Goal: Task Accomplishment & Management: Manage account settings

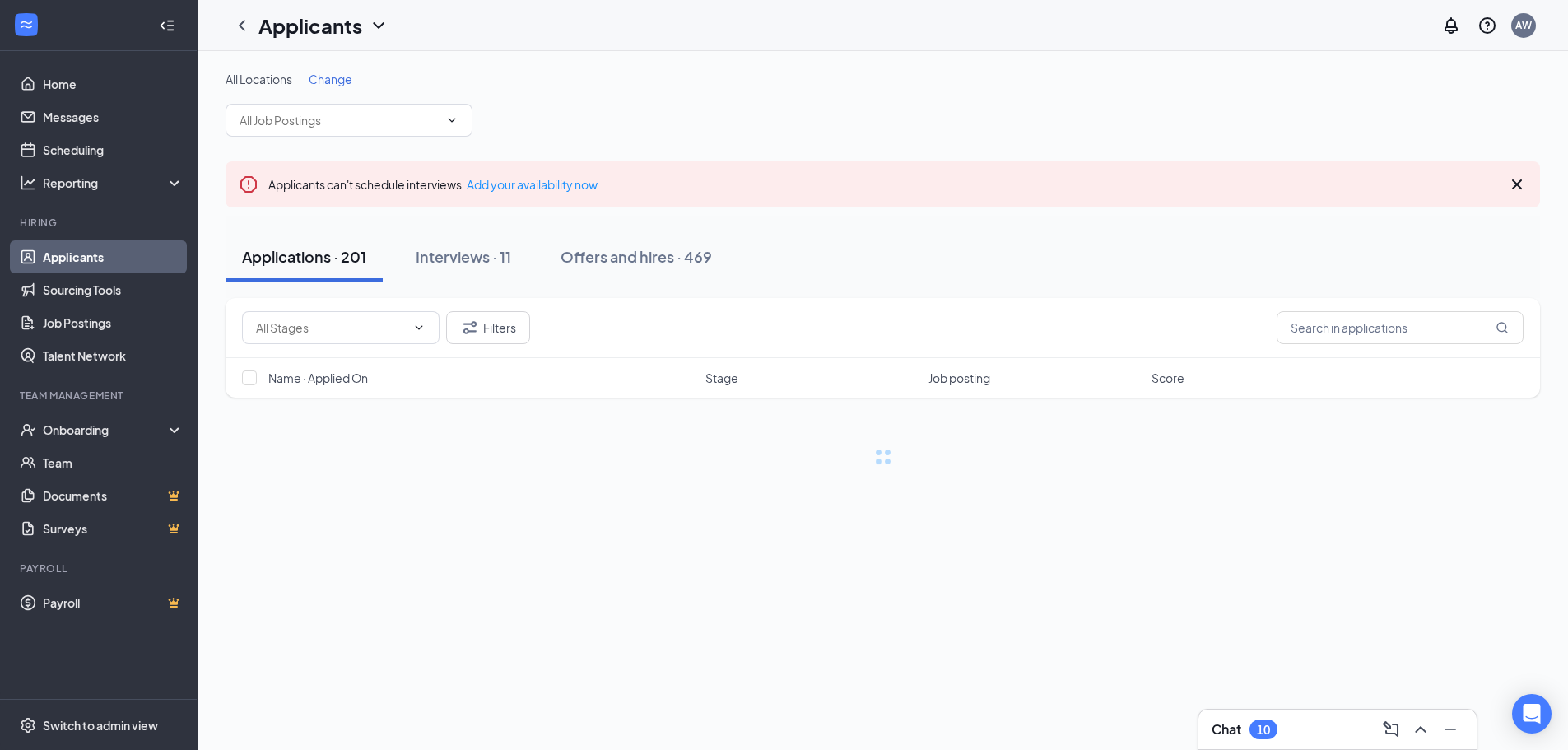
click at [500, 270] on button "Interviews · 11" at bounding box center [463, 257] width 128 height 49
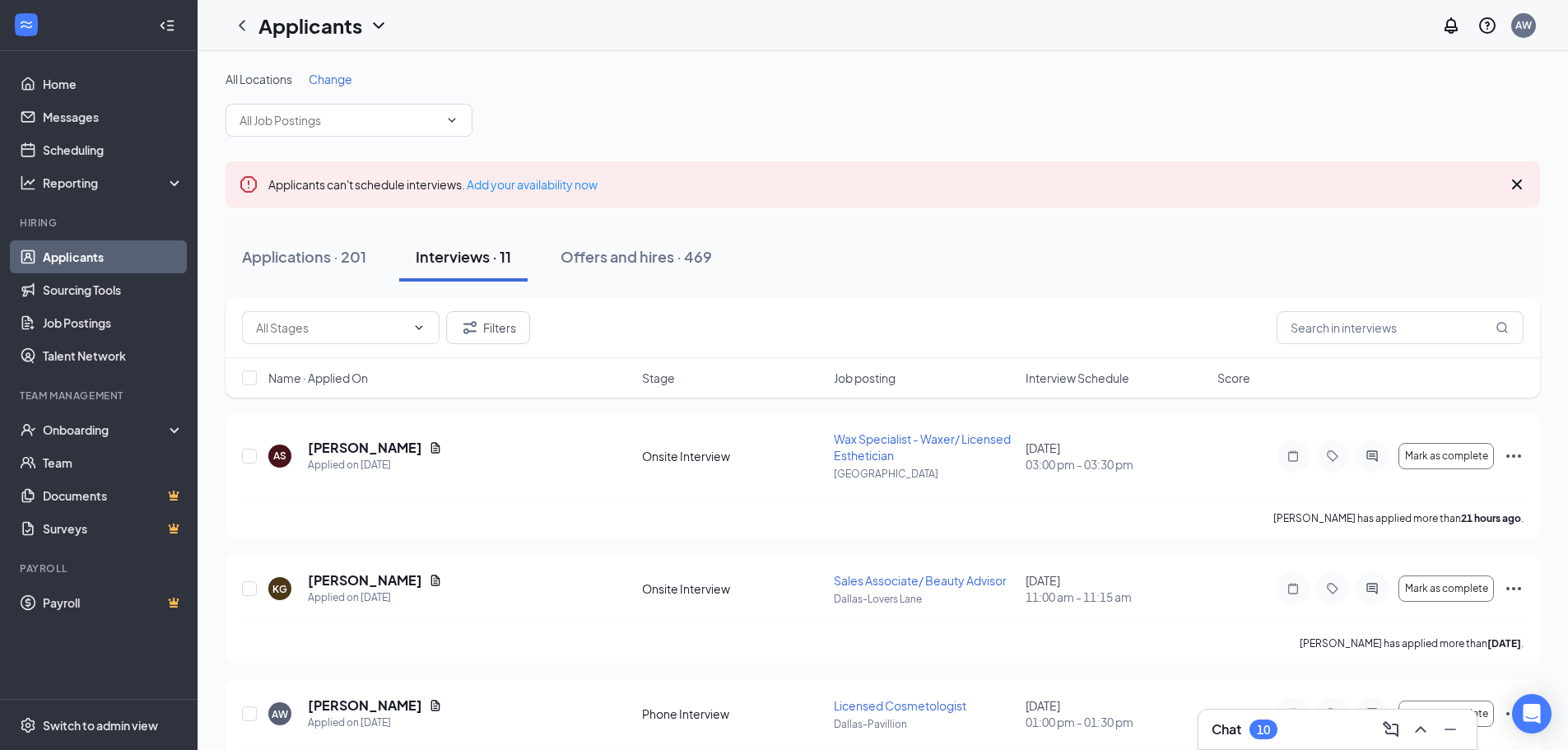
click at [1093, 383] on span "Interview Schedule" at bounding box center [1076, 377] width 103 height 16
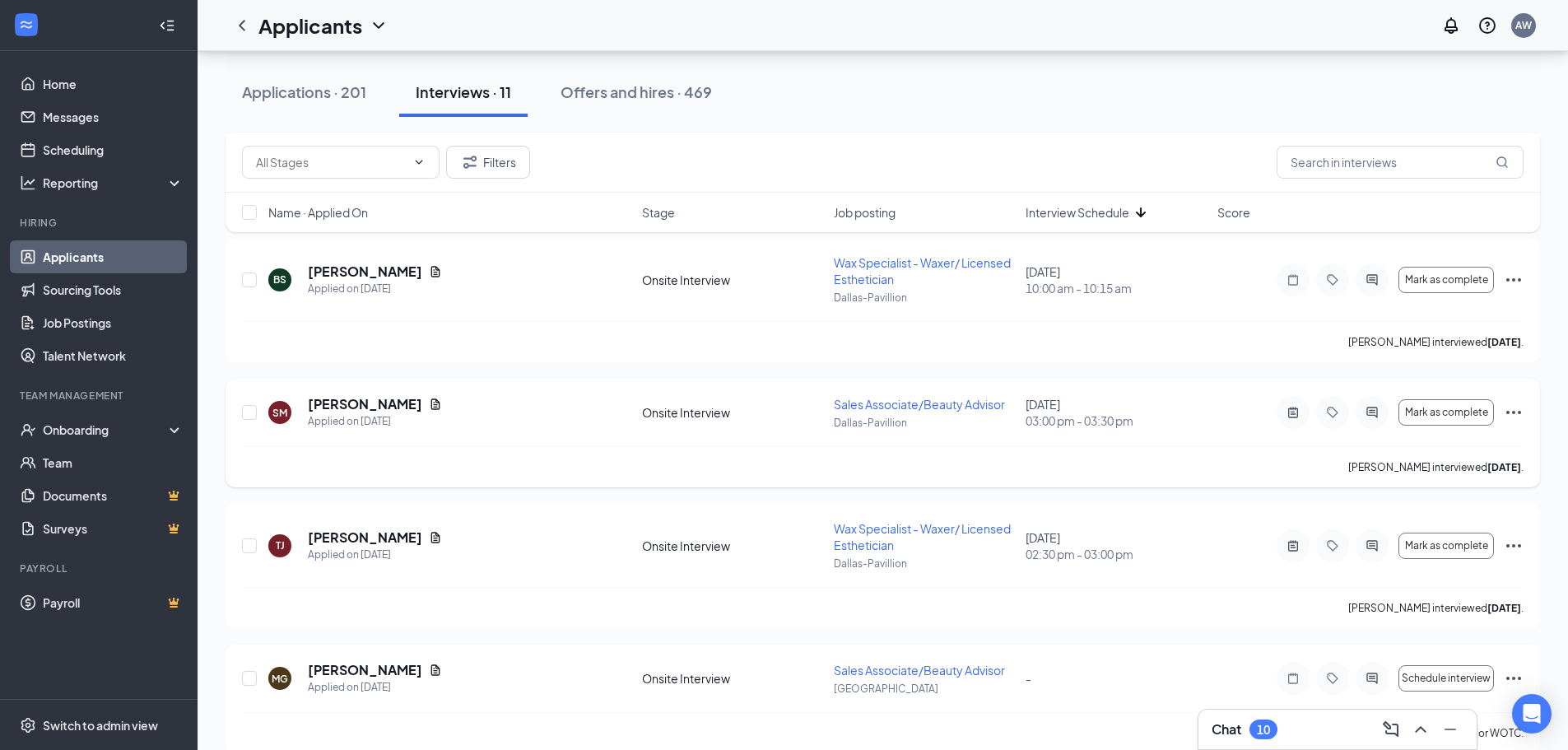
scroll to position [1122, 0]
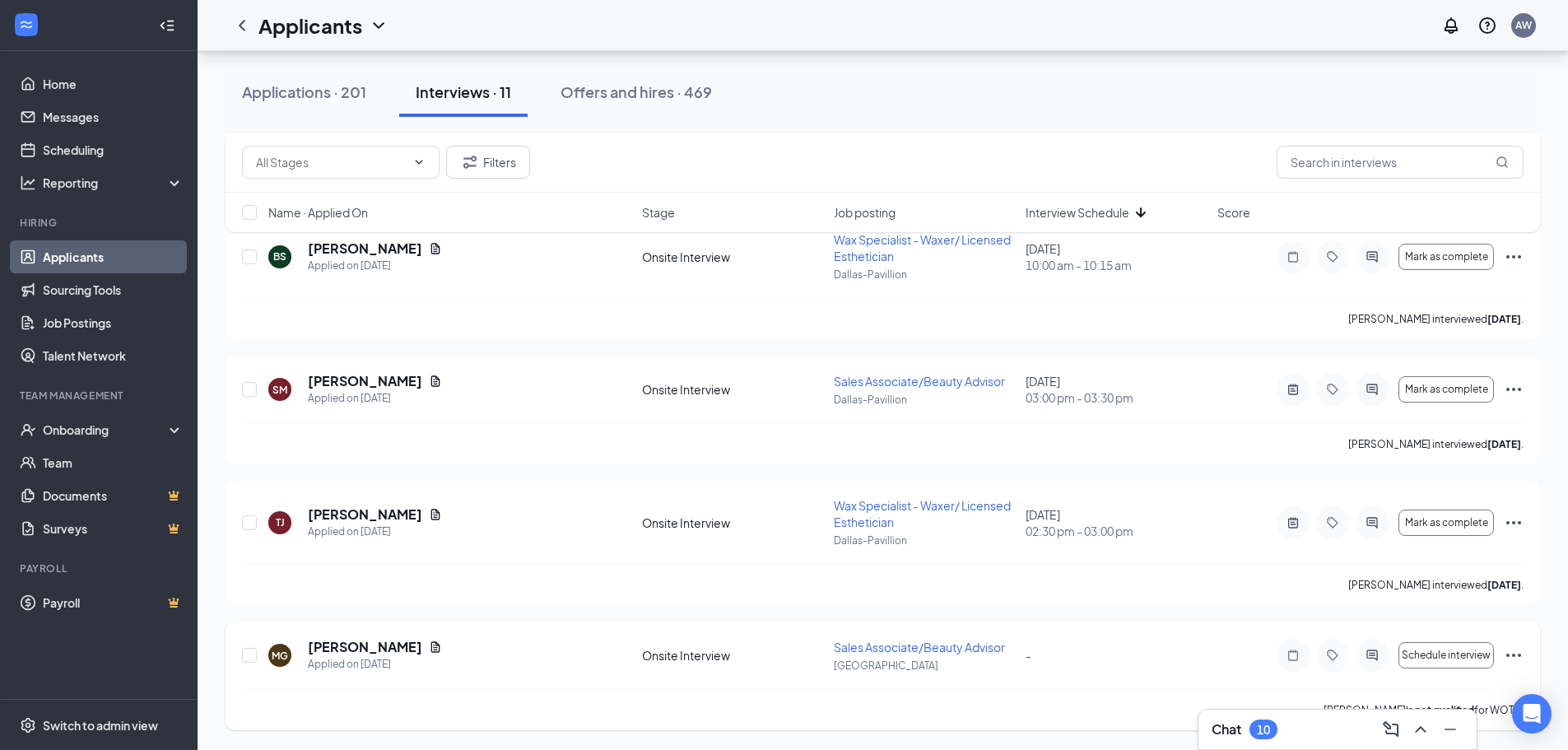
click at [1512, 658] on icon "Ellipses" at bounding box center [1513, 655] width 20 height 20
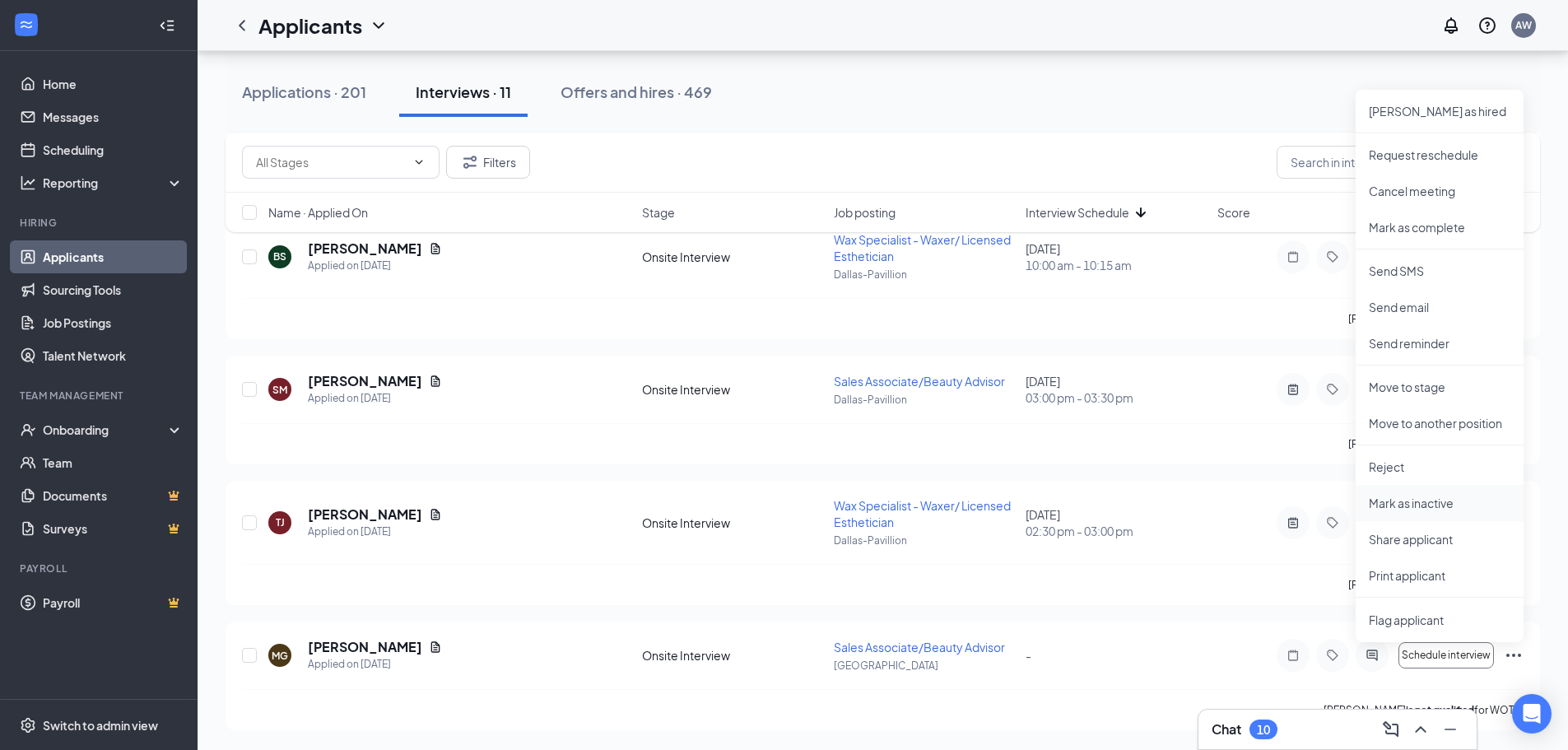
click at [1458, 506] on p "Mark as inactive" at bounding box center [1439, 502] width 141 height 16
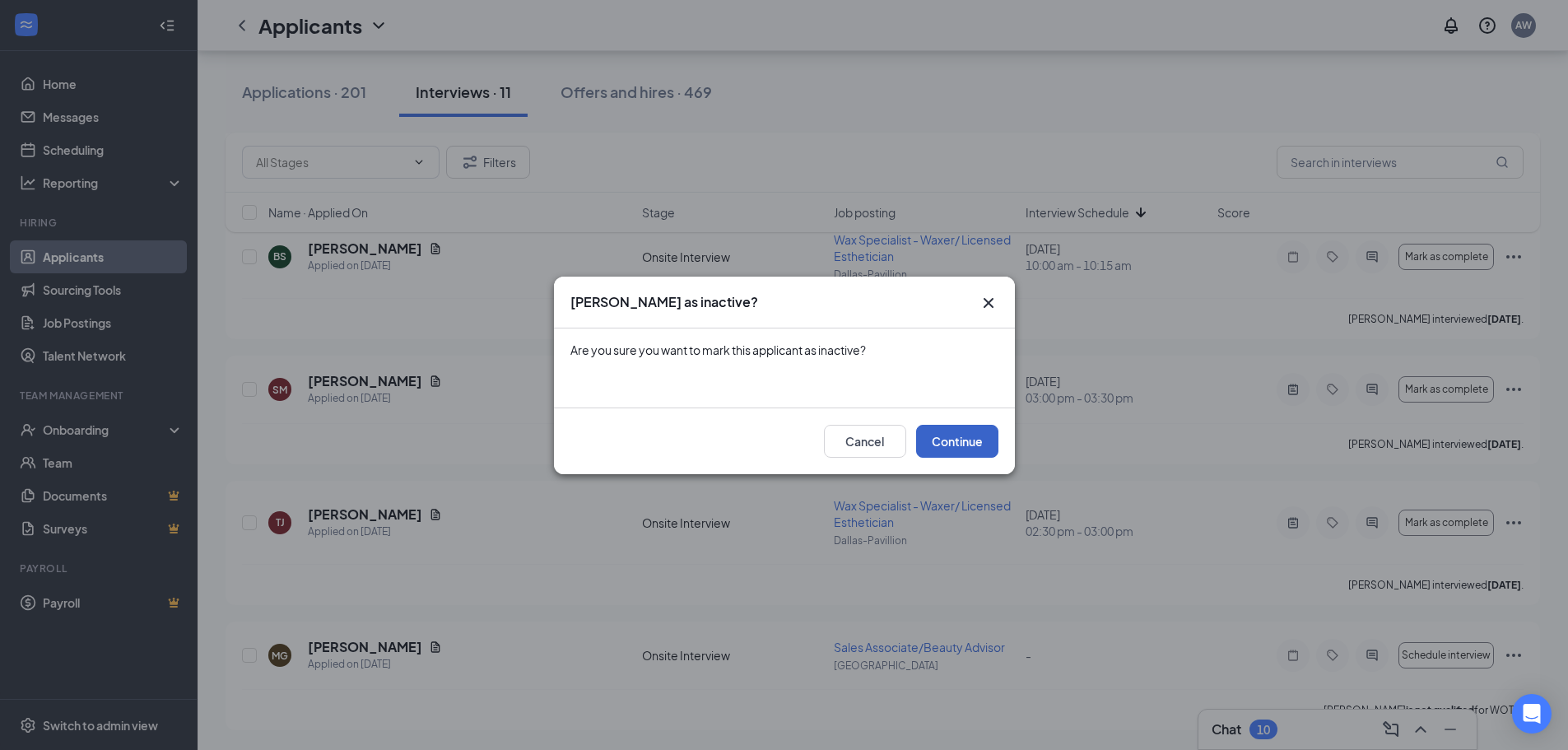
click at [953, 445] on button "Continue" at bounding box center [957, 441] width 83 height 33
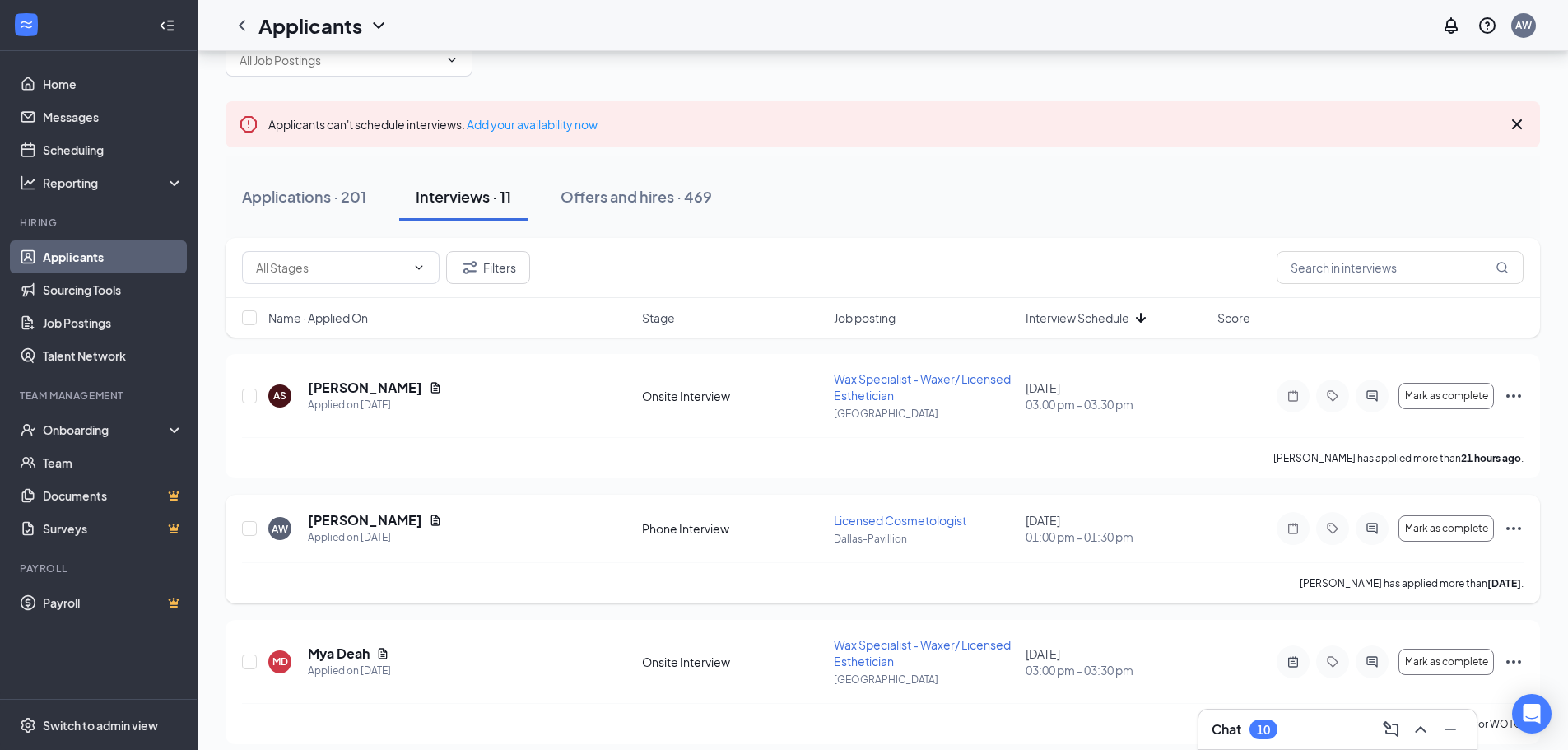
scroll to position [0, 0]
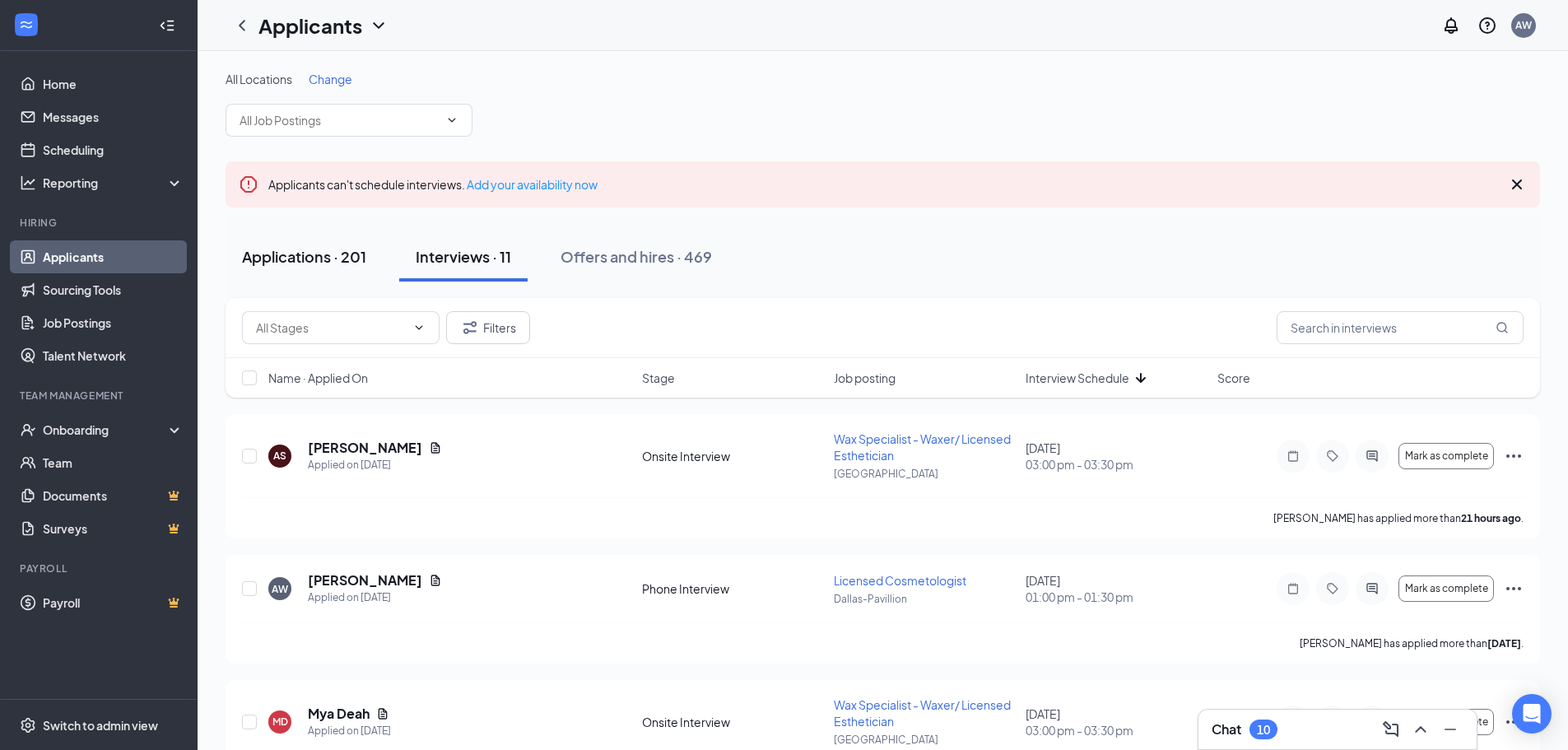
click at [309, 263] on div "Applications · 201" at bounding box center [304, 256] width 124 height 21
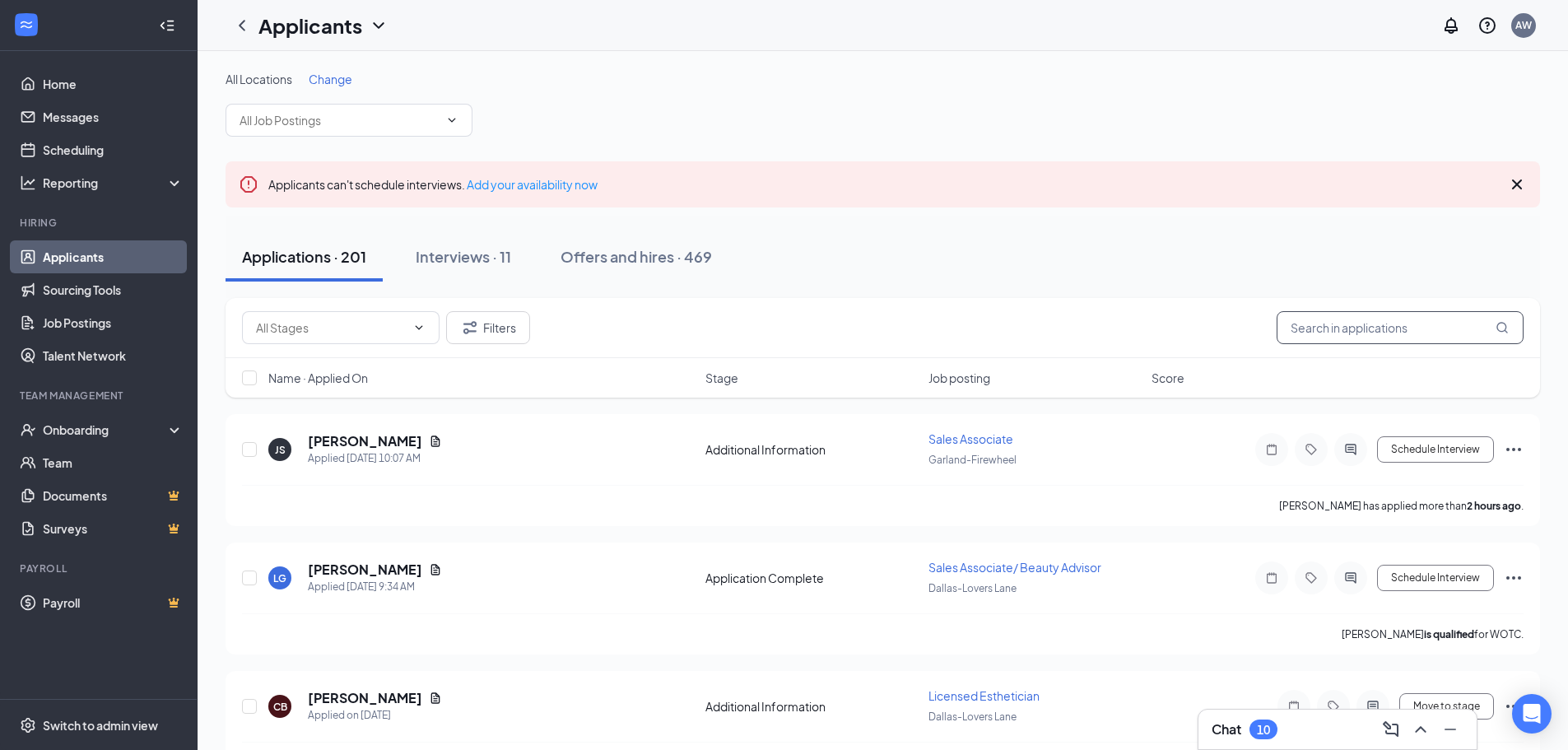
click at [1346, 333] on input "text" at bounding box center [1400, 328] width 247 height 33
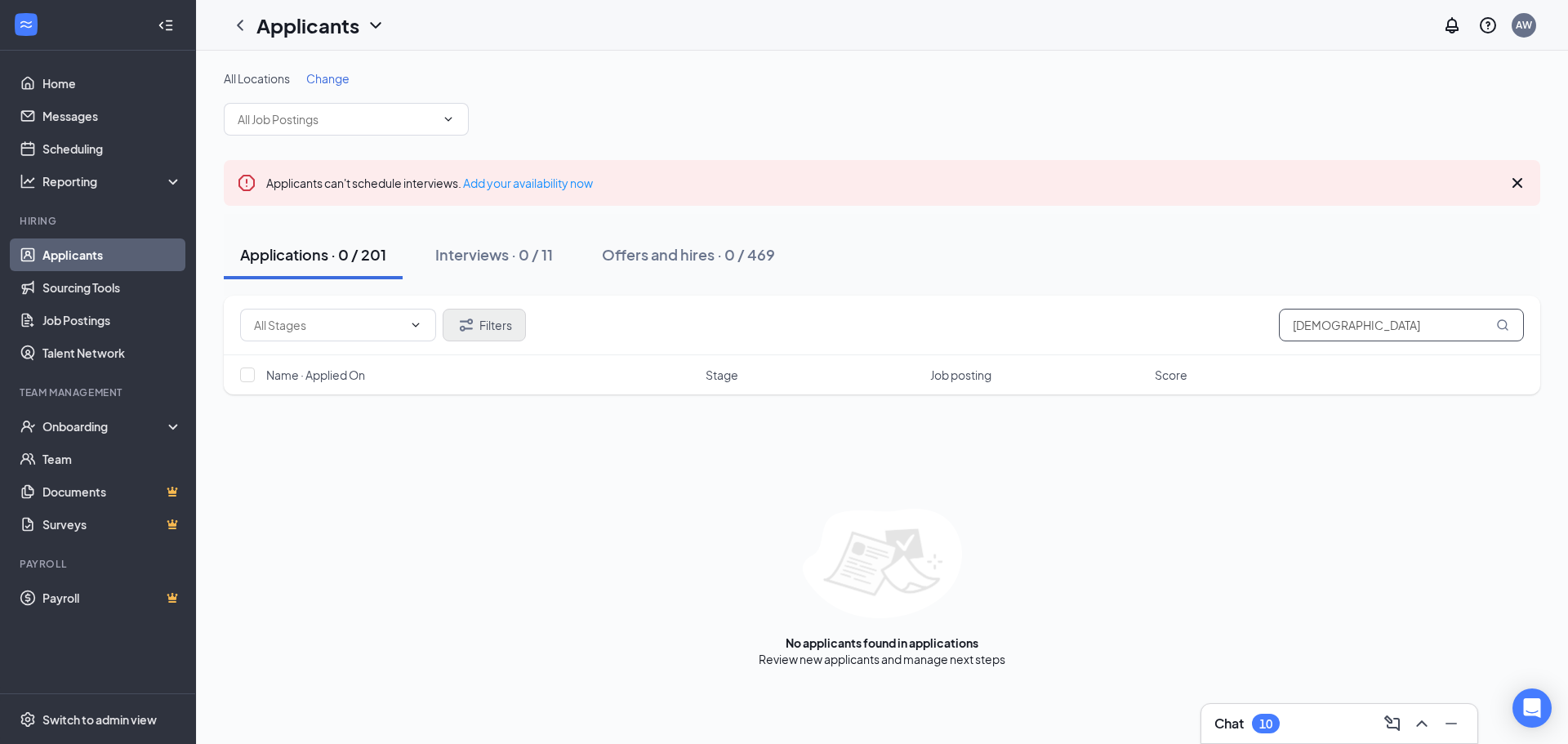
type input "kristen"
click at [445, 331] on button "Filters" at bounding box center [484, 325] width 83 height 33
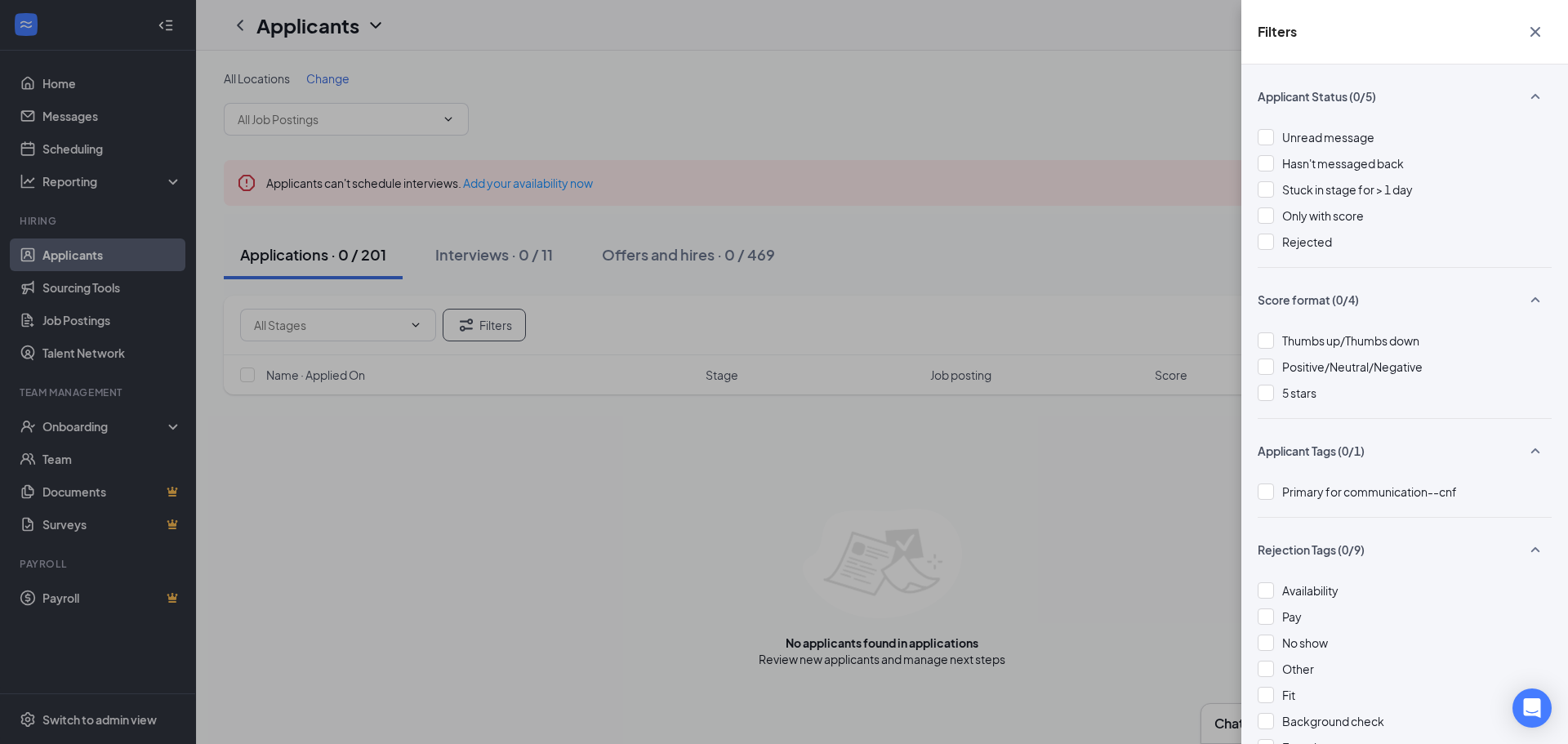
click at [1067, 540] on div "Filters Applicant Status (0/5) Unread message Hasn't messaged back Stuck in sta…" at bounding box center [784, 372] width 1568 height 744
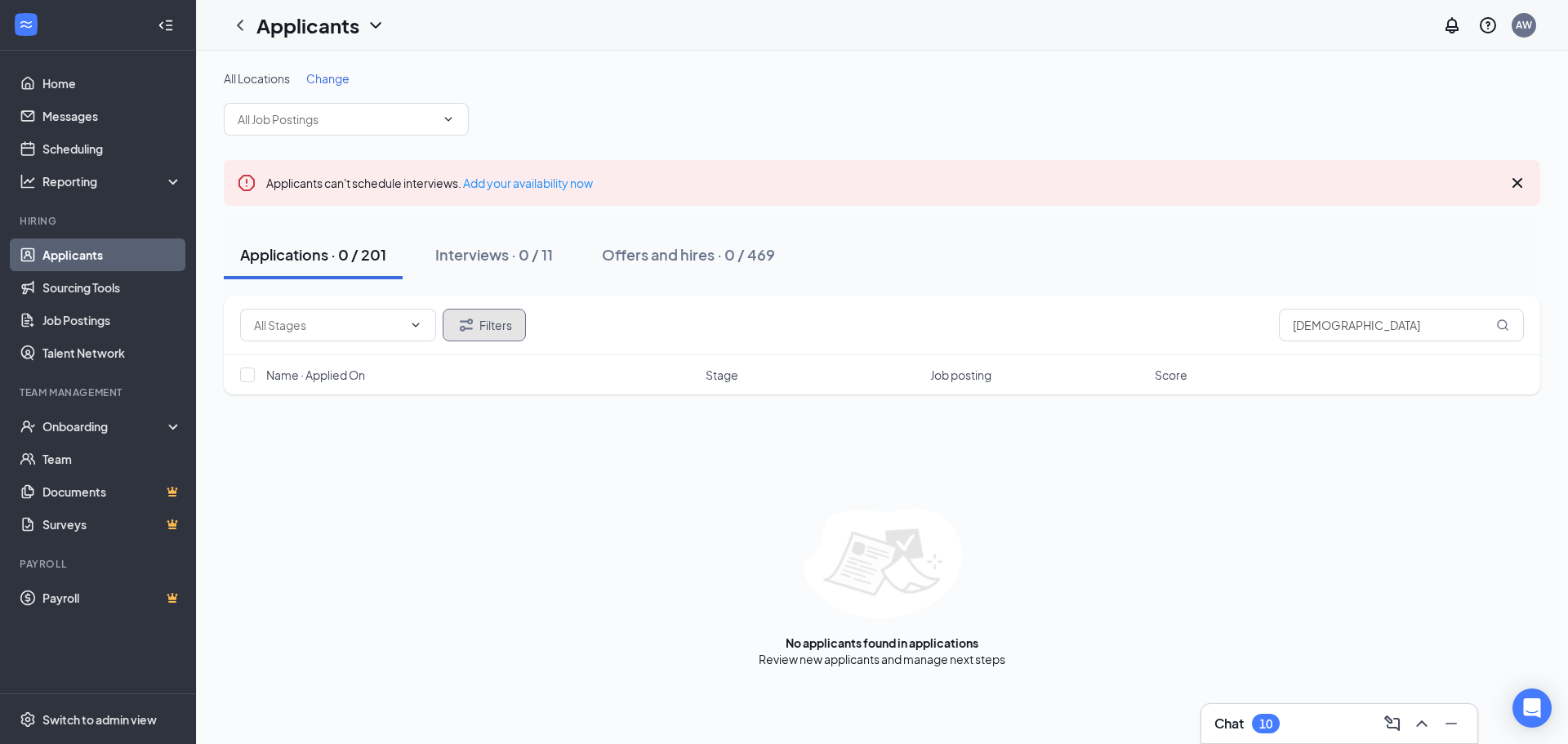
click at [489, 335] on button "Filters" at bounding box center [484, 325] width 83 height 33
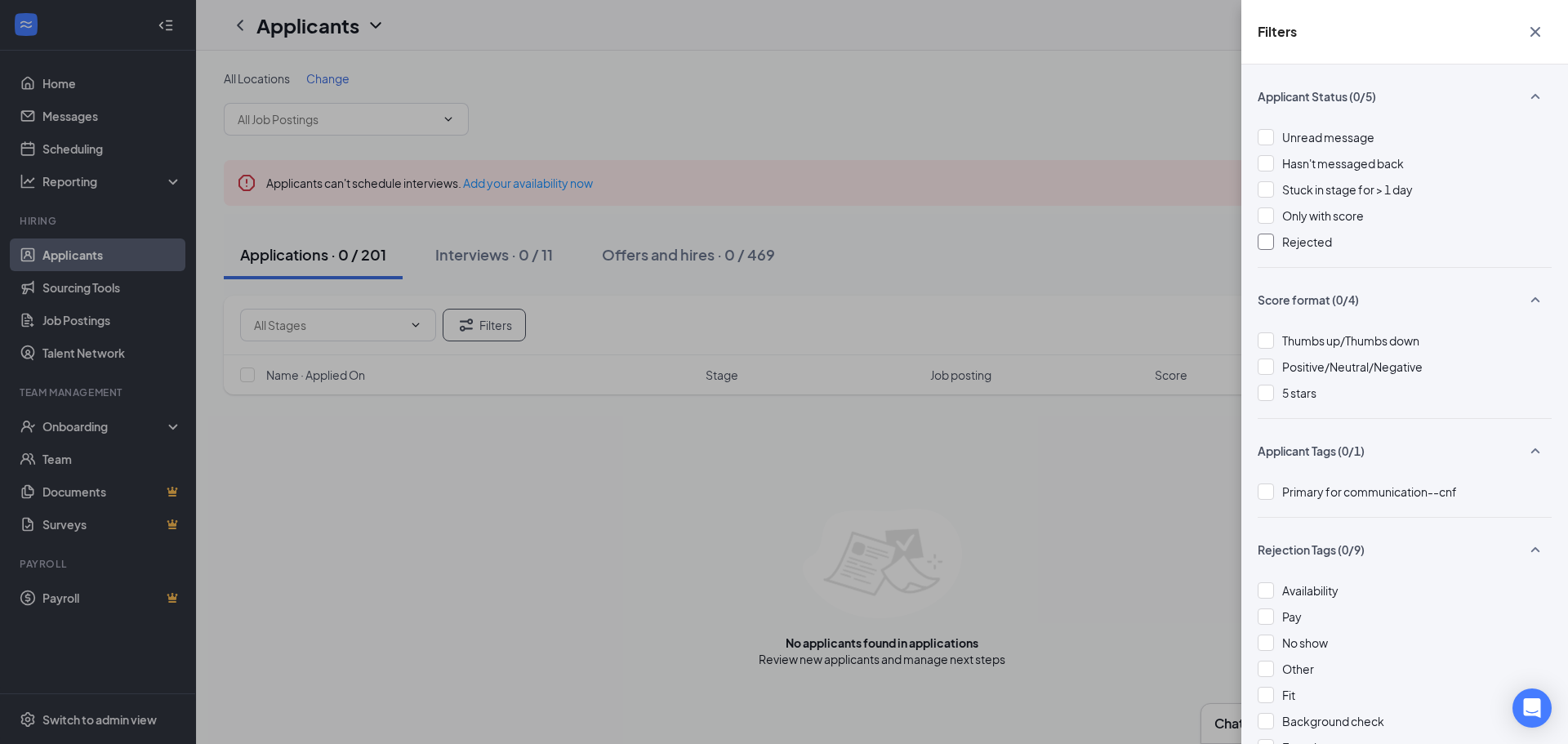
click at [1292, 237] on span "Rejected" at bounding box center [1306, 242] width 50 height 15
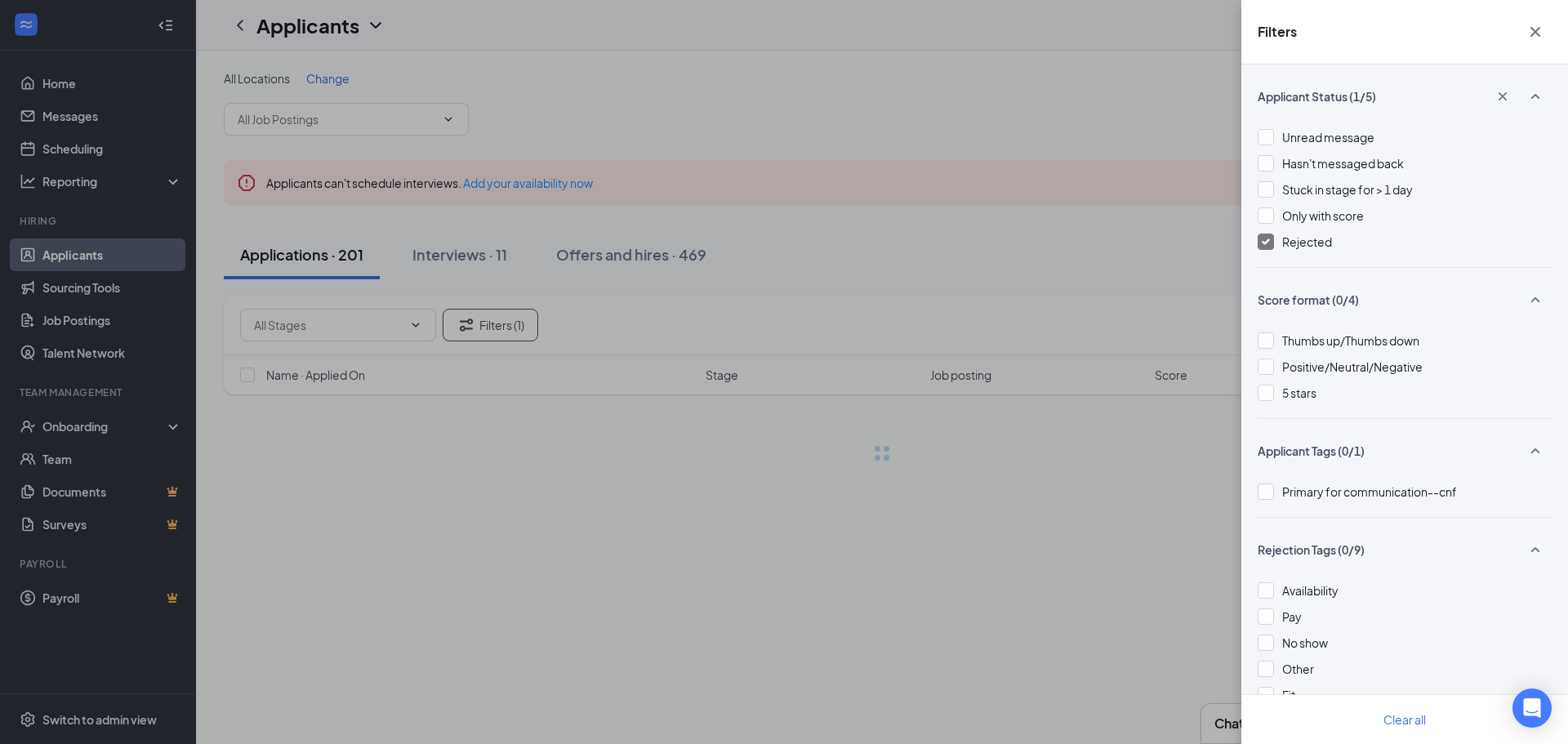
click at [1057, 225] on div "Filters Applicant Status (1/5) Unread message Hasn't messaged back Stuck in sta…" at bounding box center [784, 372] width 1568 height 744
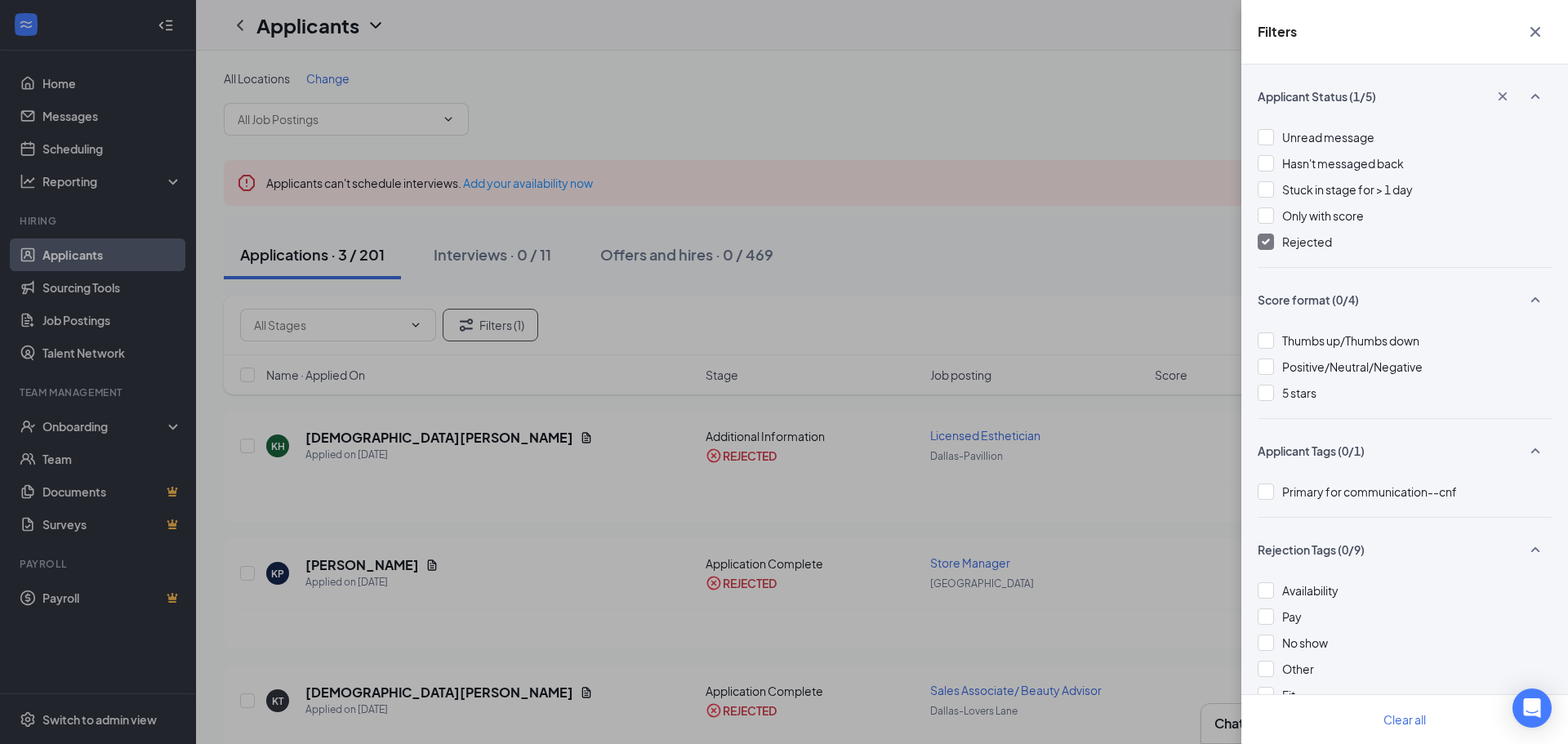
click at [964, 441] on div "Filters Applicant Status (1/5) Unread message Hasn't messaged back Stuck in sta…" at bounding box center [784, 372] width 1568 height 744
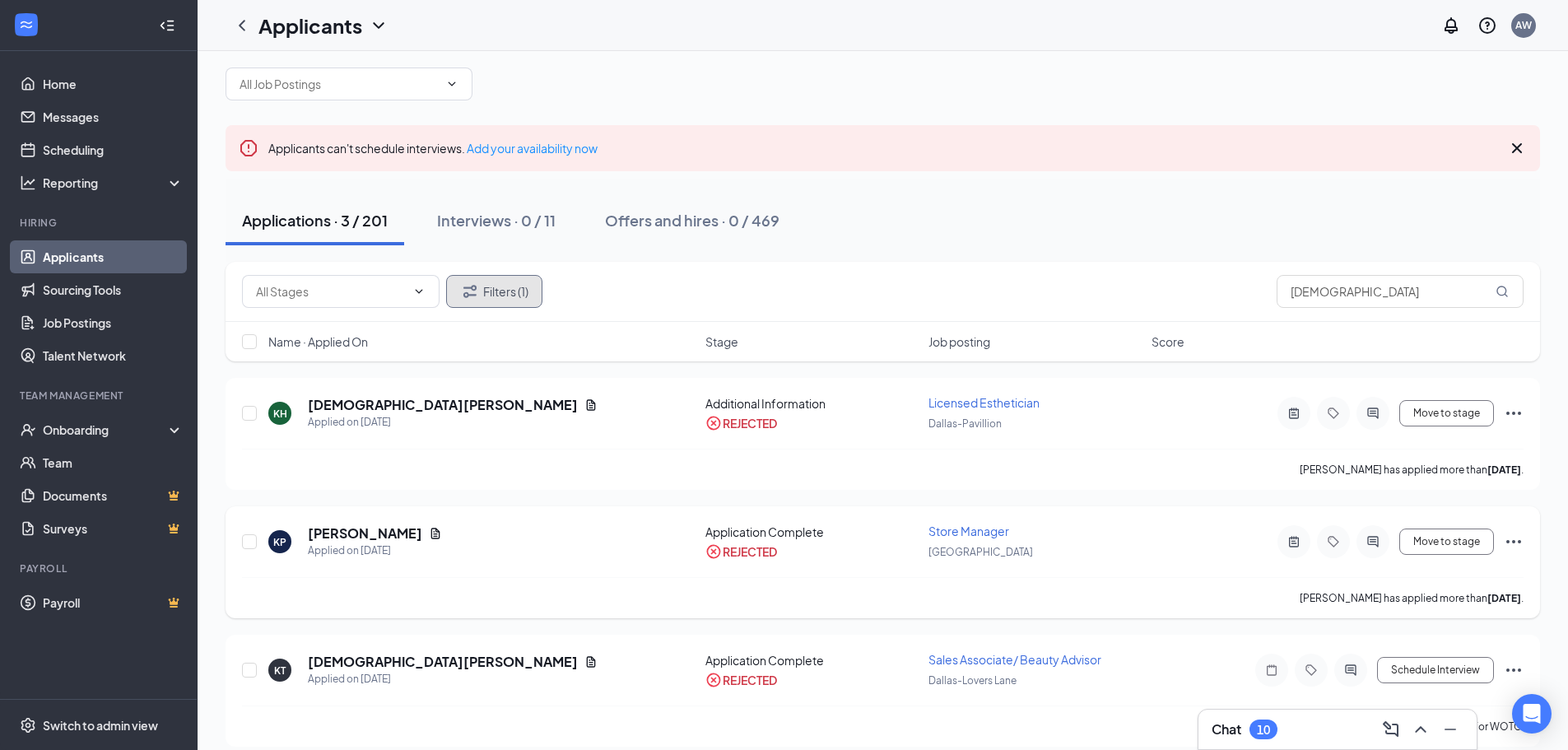
scroll to position [52, 0]
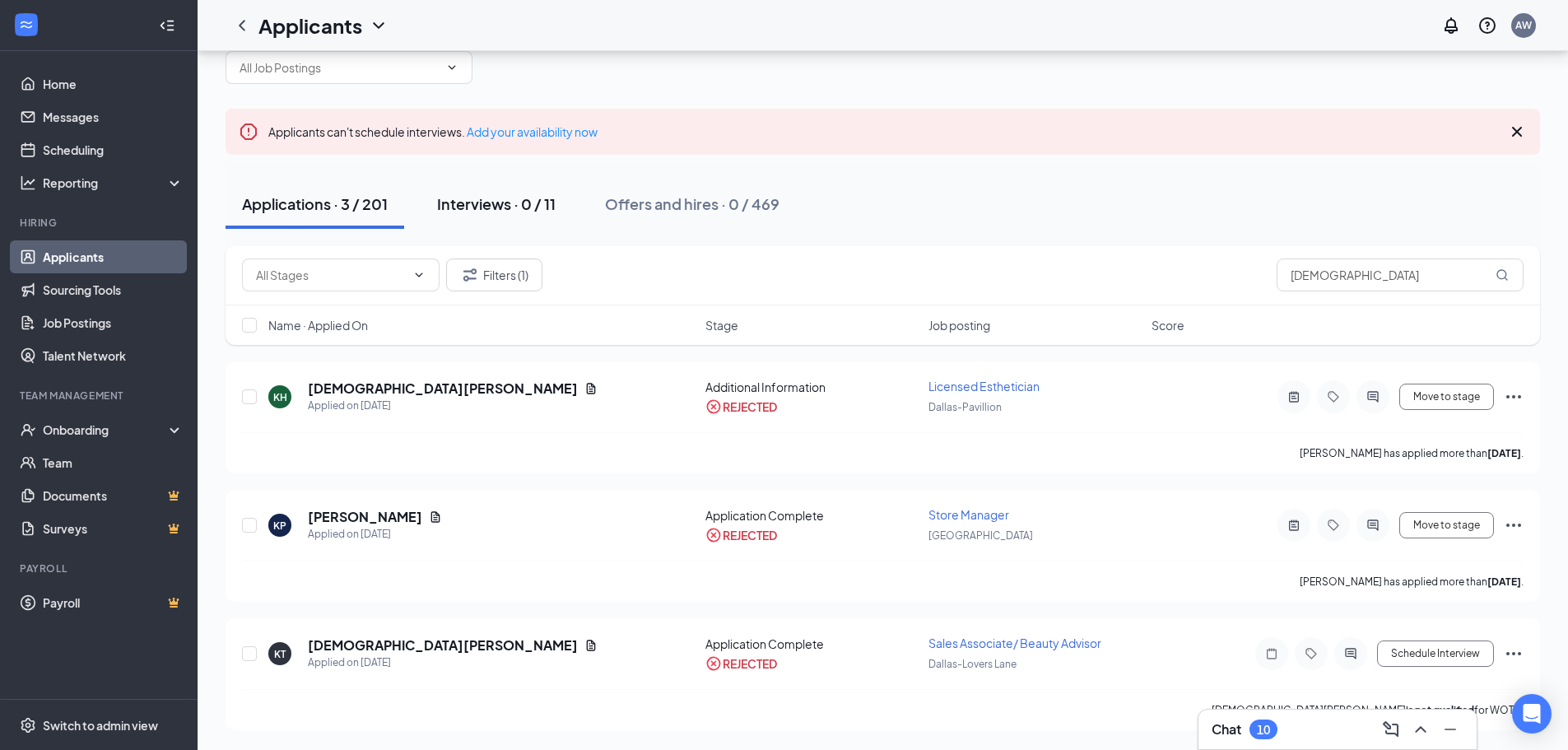
click at [511, 216] on button "Interviews · 0 / 11" at bounding box center [496, 204] width 152 height 49
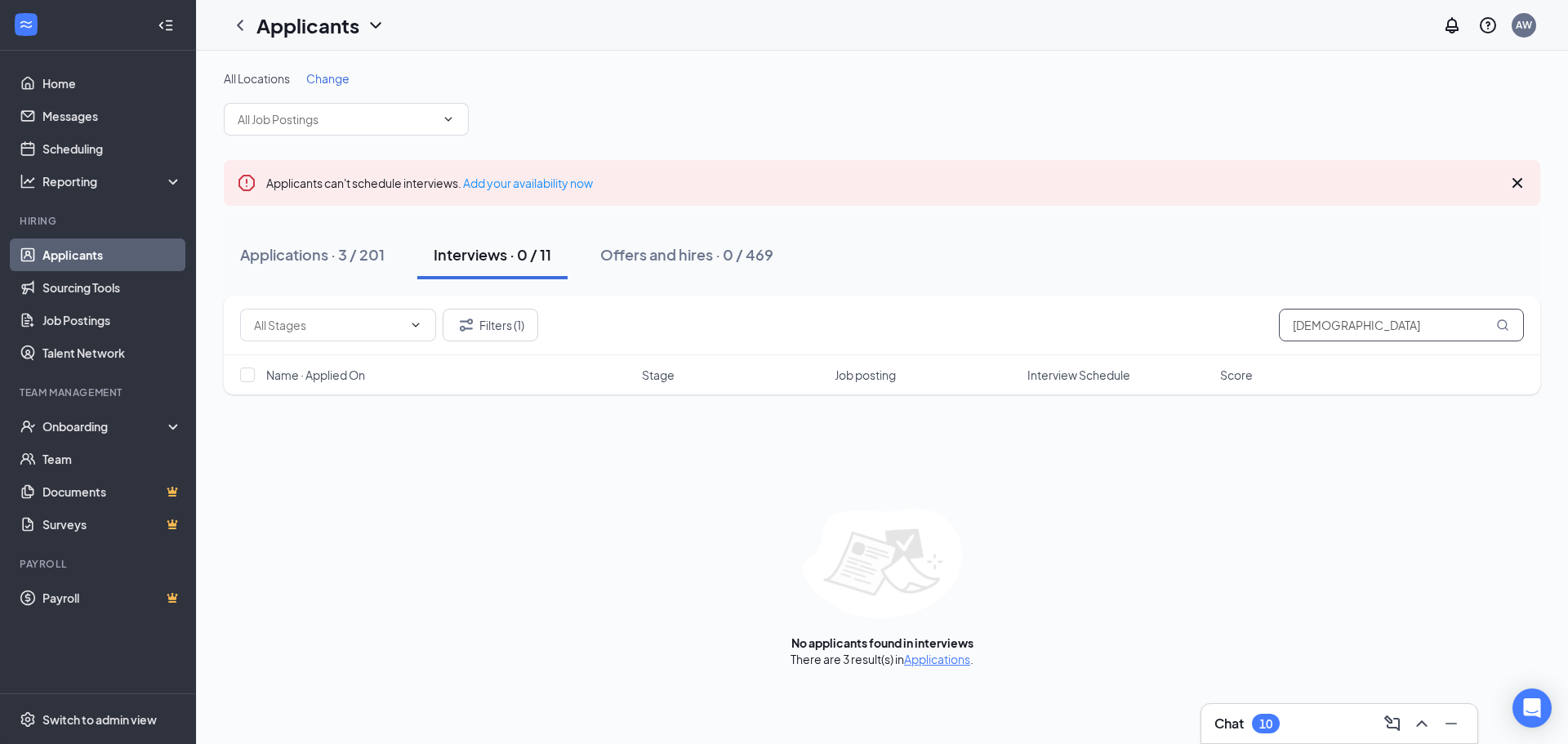
click at [1469, 330] on input "kristen" at bounding box center [1401, 325] width 245 height 33
click at [1435, 329] on input "kristen" at bounding box center [1401, 325] width 245 height 33
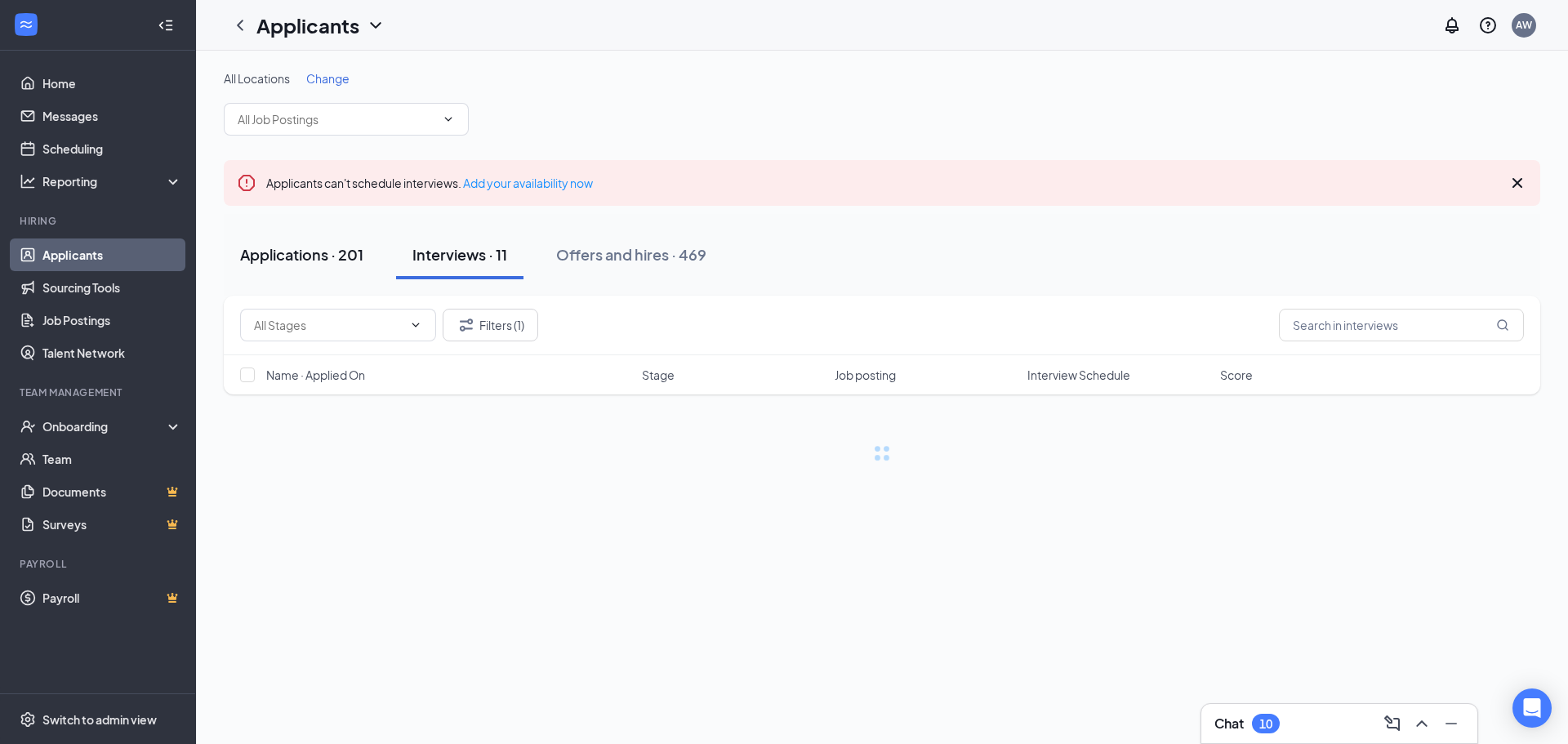
click at [303, 277] on button "Applications · 201" at bounding box center [302, 255] width 156 height 49
drag, startPoint x: 303, startPoint y: 277, endPoint x: 300, endPoint y: 251, distance: 26.2
click at [303, 276] on button "Applications · 201" at bounding box center [302, 255] width 156 height 49
click at [298, 243] on button "Applications · 201" at bounding box center [302, 255] width 156 height 49
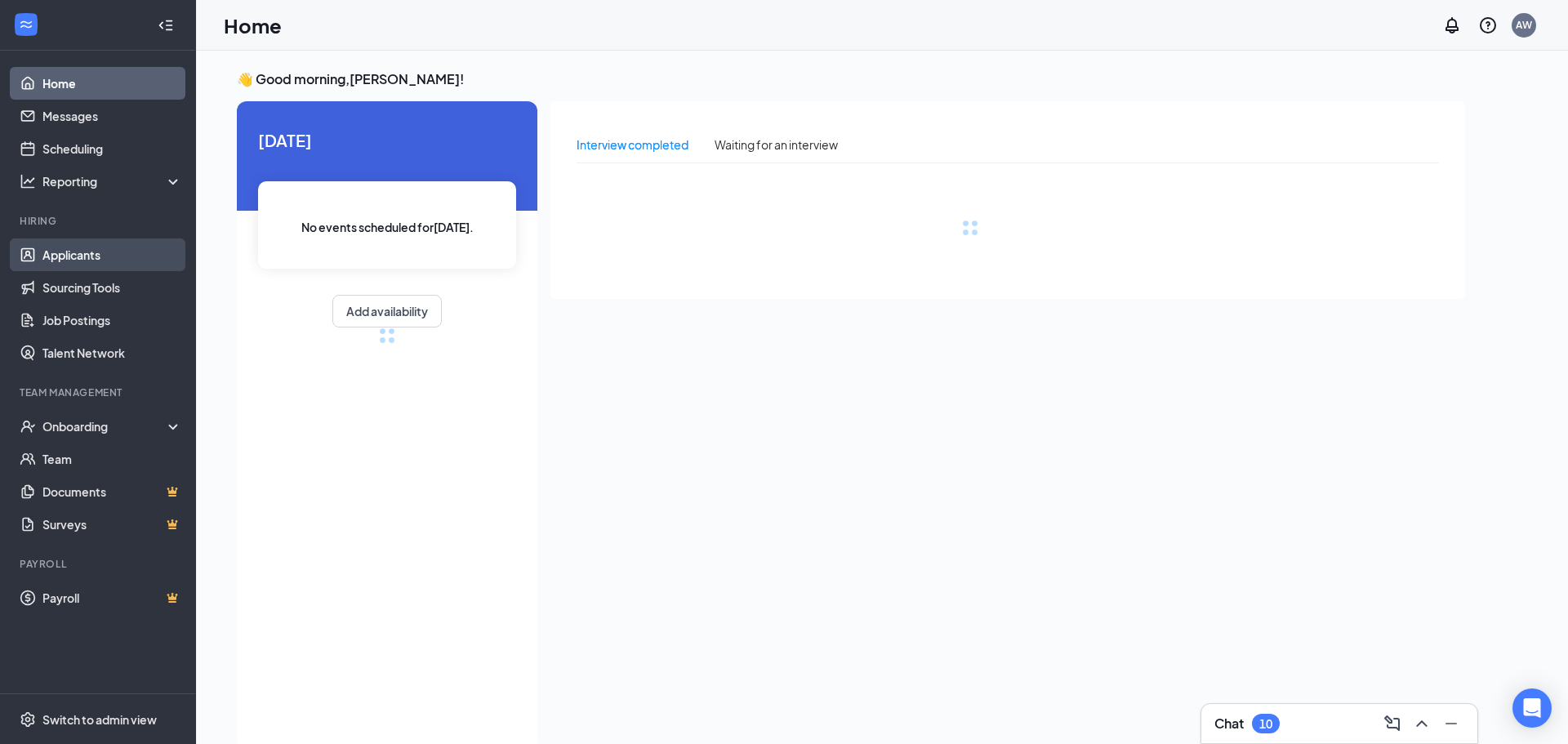
click at [90, 261] on link "Applicants" at bounding box center [112, 254] width 139 height 33
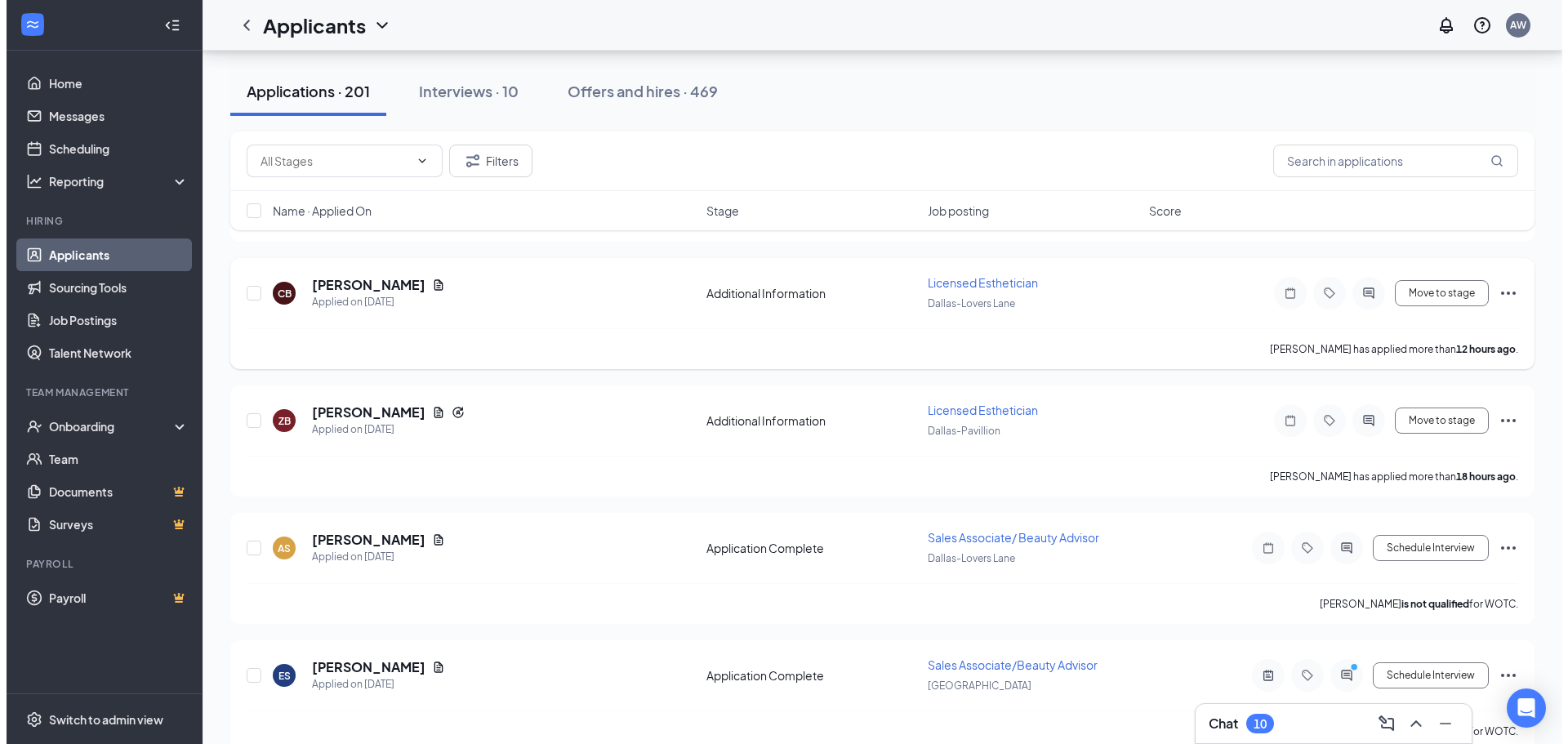
scroll to position [409, 0]
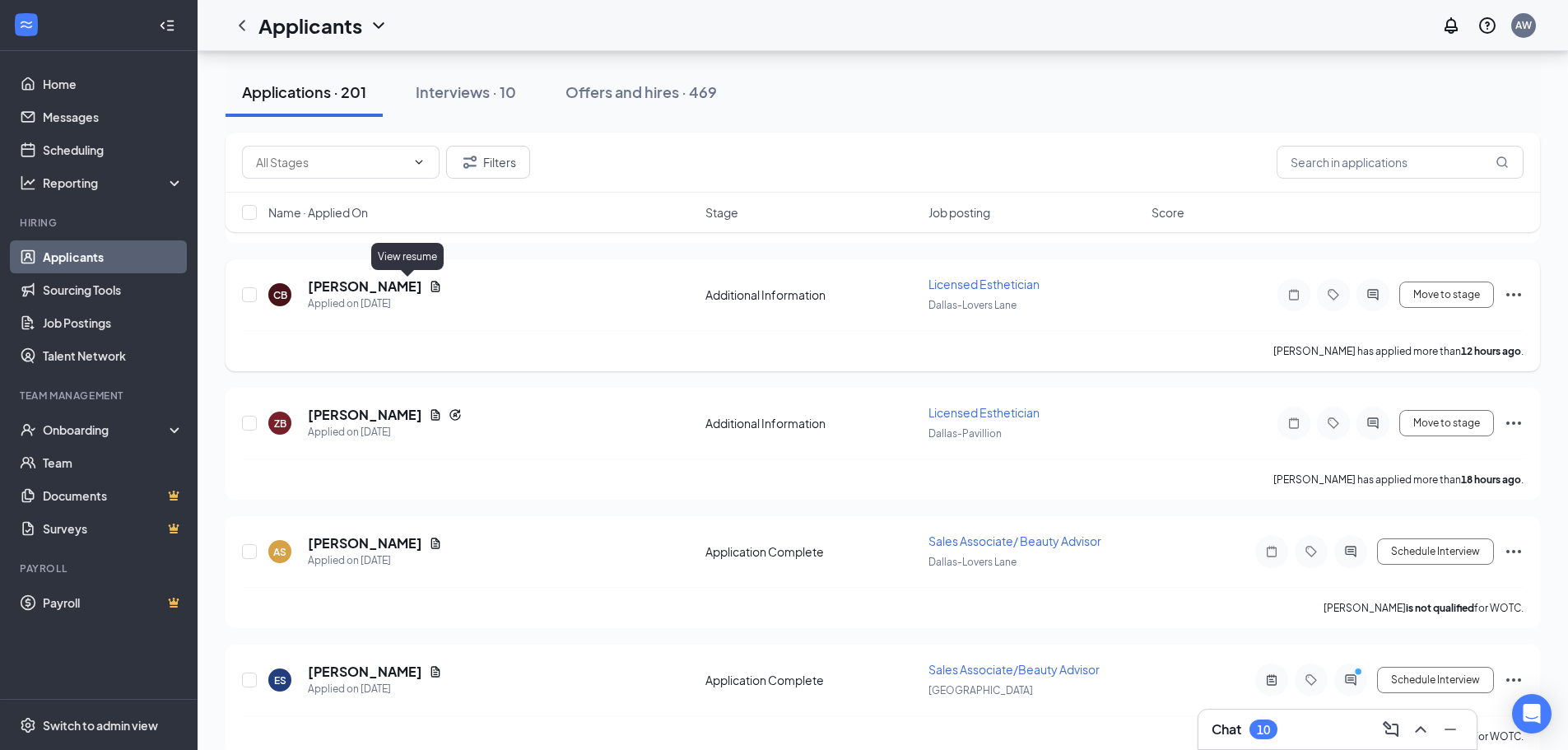
drag, startPoint x: 414, startPoint y: 283, endPoint x: 414, endPoint y: 304, distance: 21.0
click at [429, 286] on icon "Document" at bounding box center [436, 287] width 13 height 13
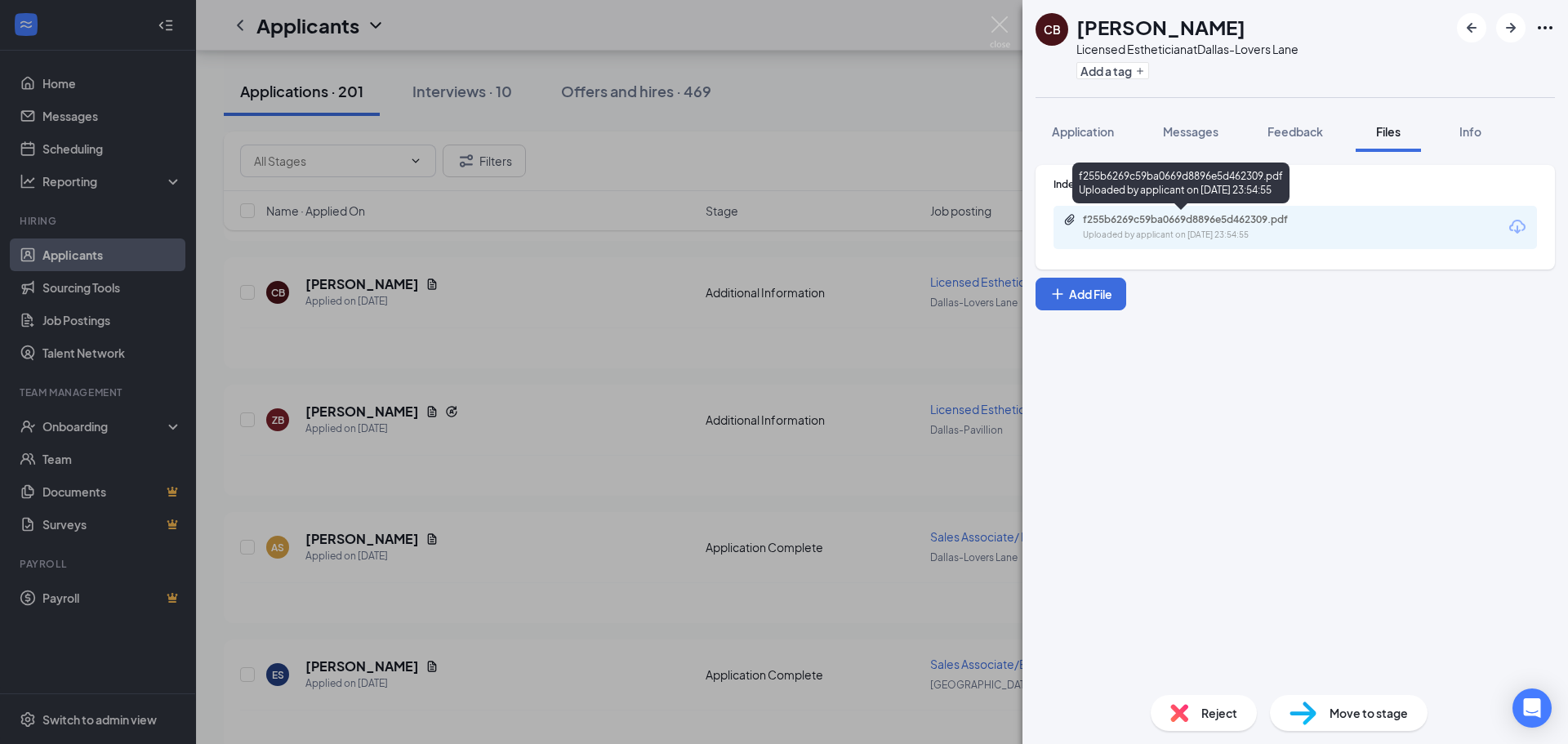
click at [1278, 237] on div "Uploaded by applicant on [DATE] 23:54:55" at bounding box center [1205, 235] width 245 height 13
click at [592, 514] on div "CB [PERSON_NAME] Licensed Esthetician at [GEOGRAPHIC_DATA] Add a tag Applicatio…" at bounding box center [784, 372] width 1568 height 744
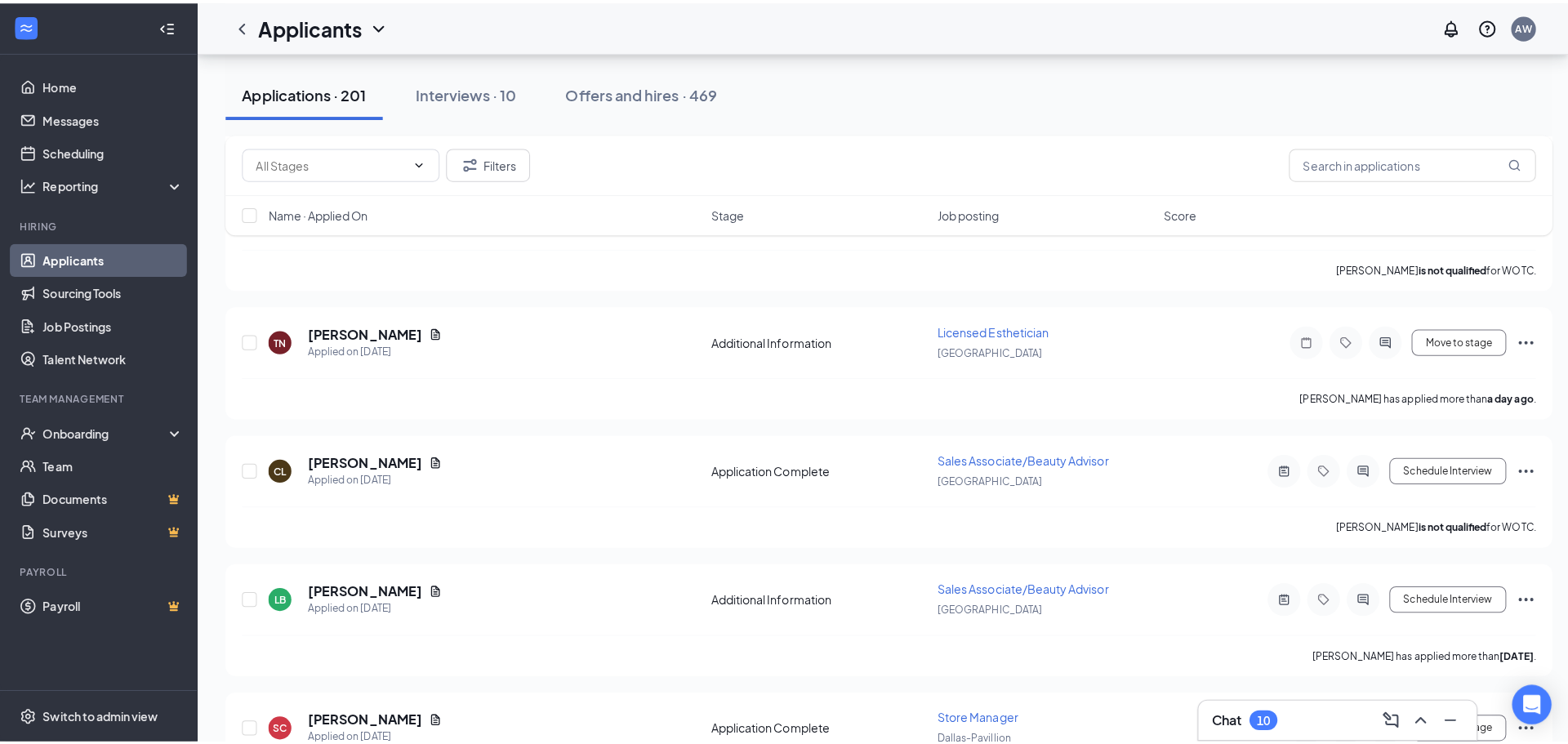
scroll to position [898, 0]
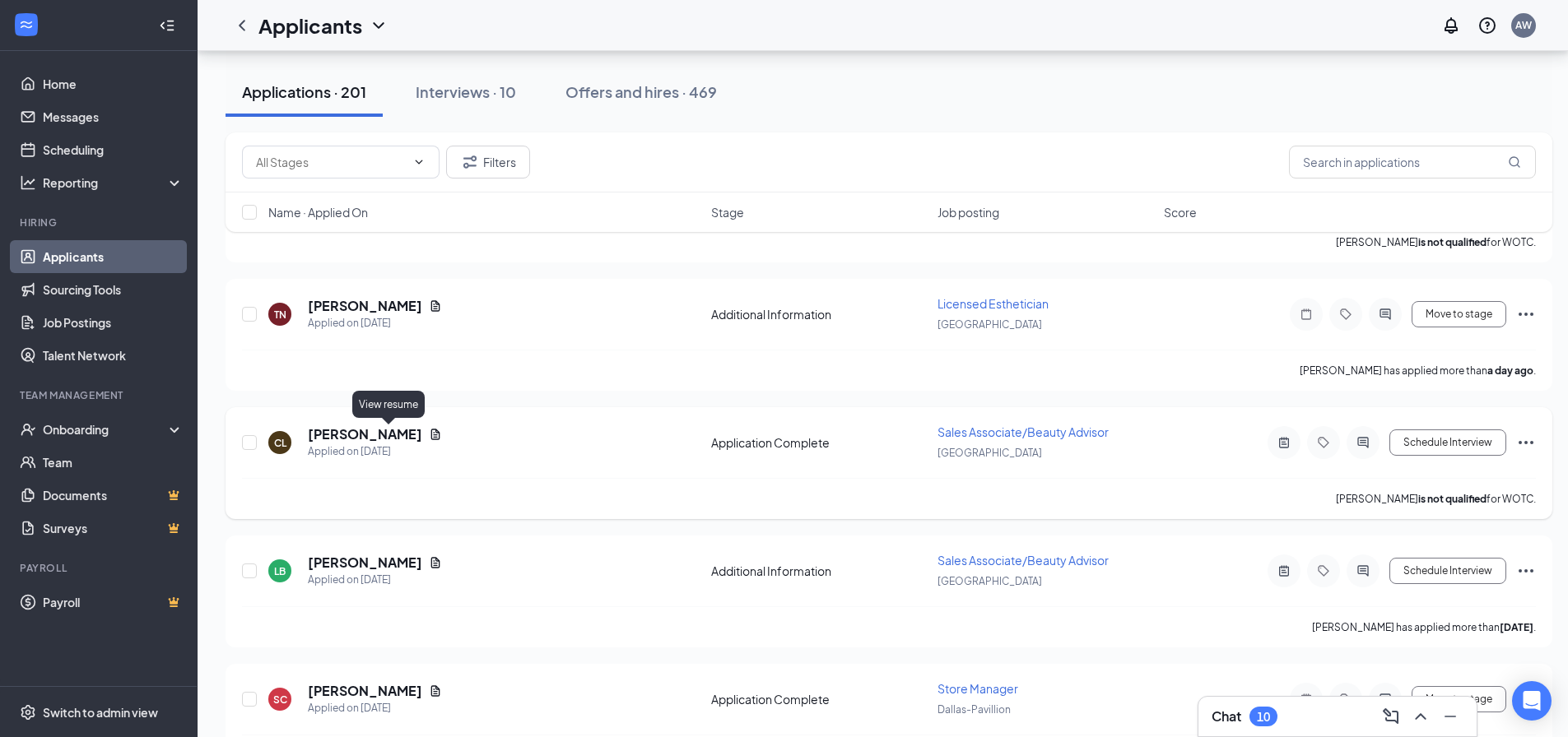
click at [431, 433] on icon "Document" at bounding box center [436, 433] width 9 height 10
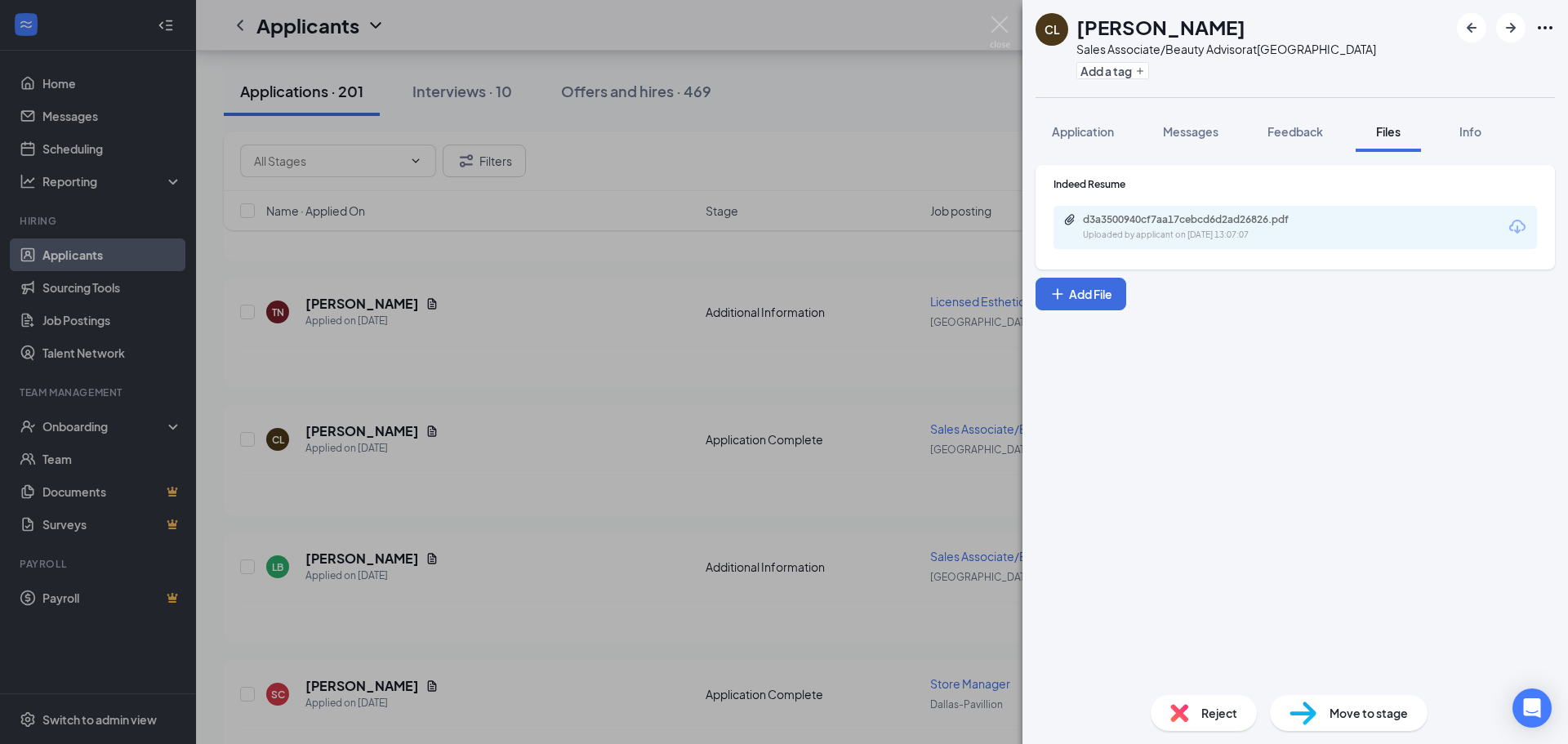
click at [516, 110] on div "CL [PERSON_NAME] Sales Associate/Beauty Advisor at [GEOGRAPHIC_DATA] Add a tag …" at bounding box center [784, 372] width 1568 height 744
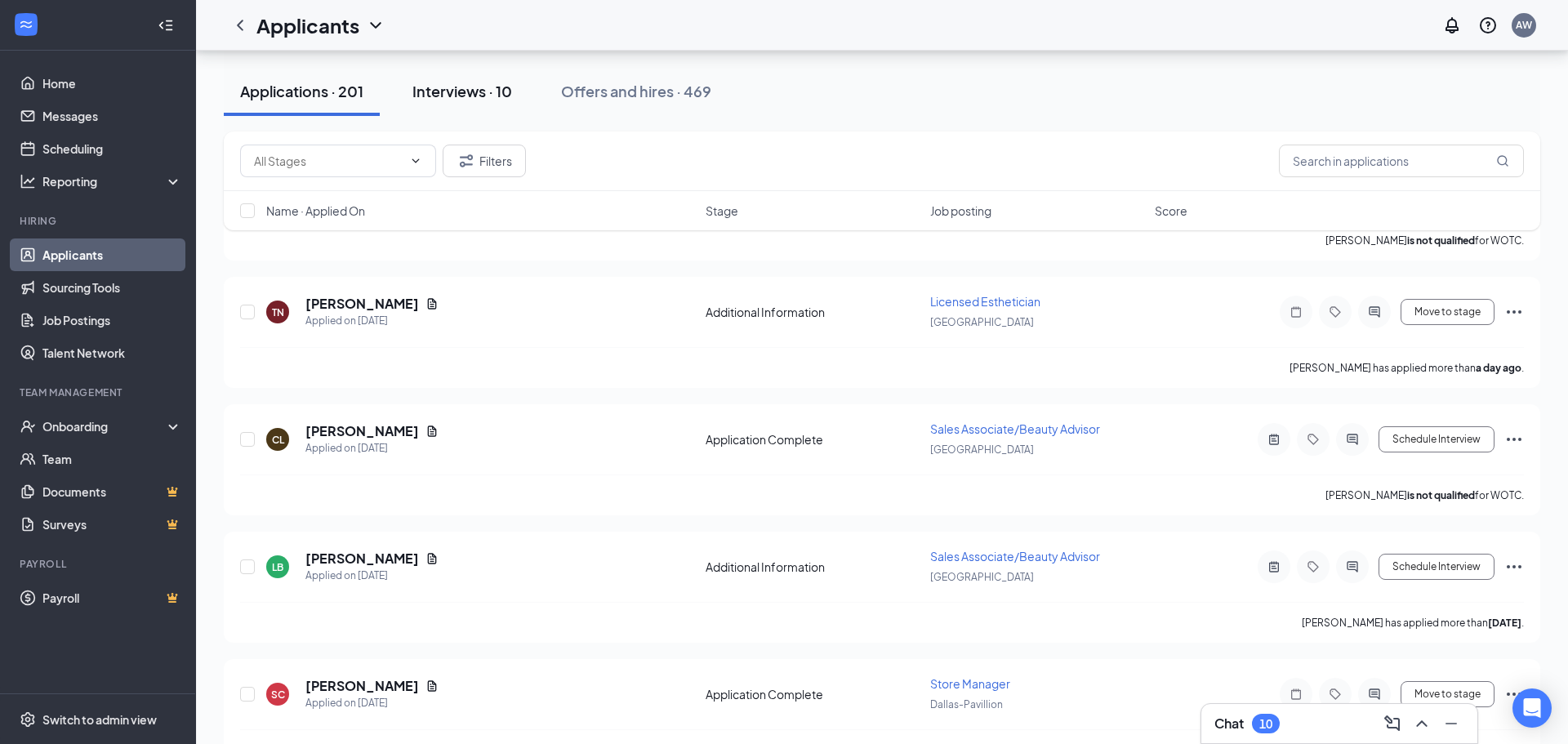
click at [499, 89] on div "Interviews · 10" at bounding box center [462, 91] width 100 height 21
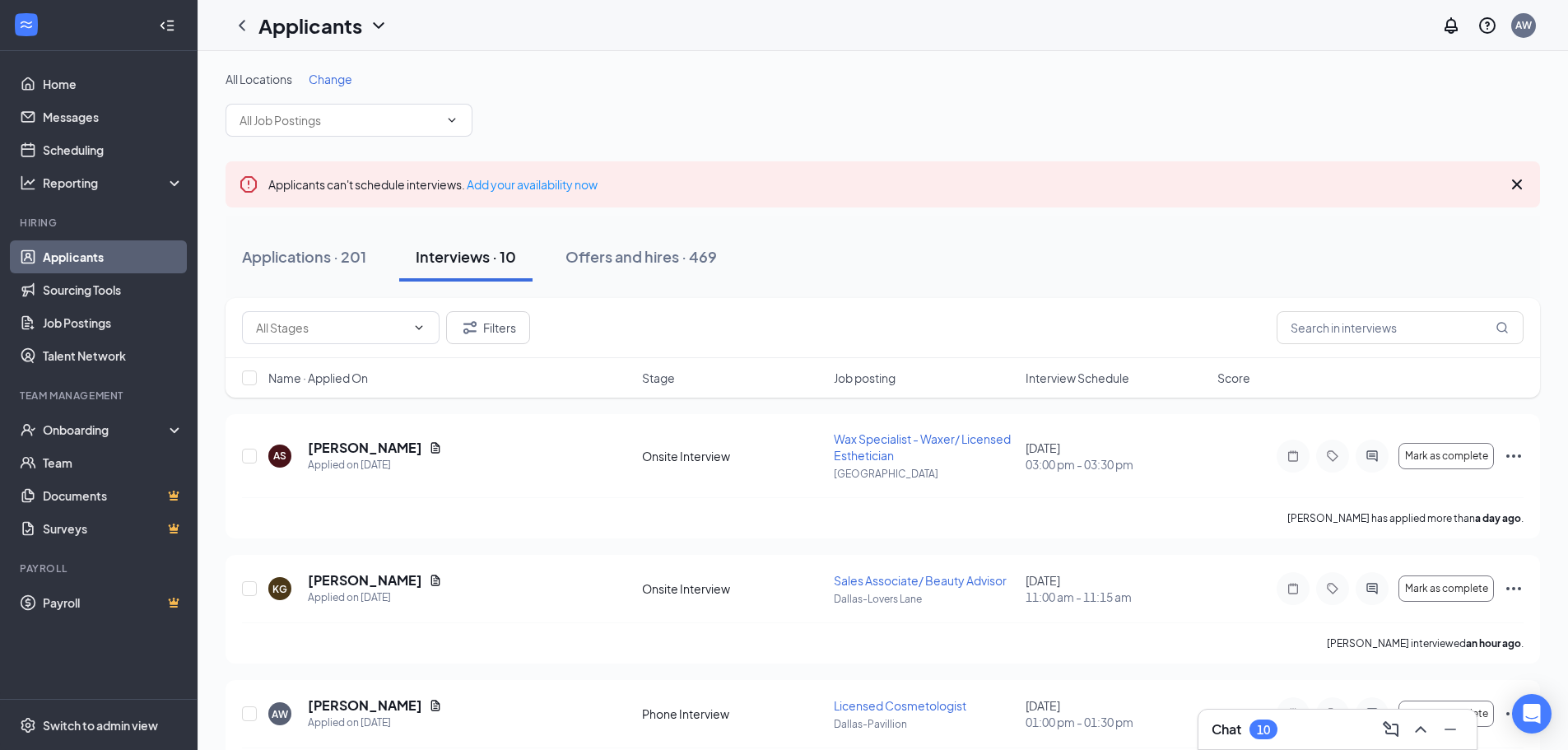
click at [340, 81] on span "Change" at bounding box center [330, 79] width 44 height 15
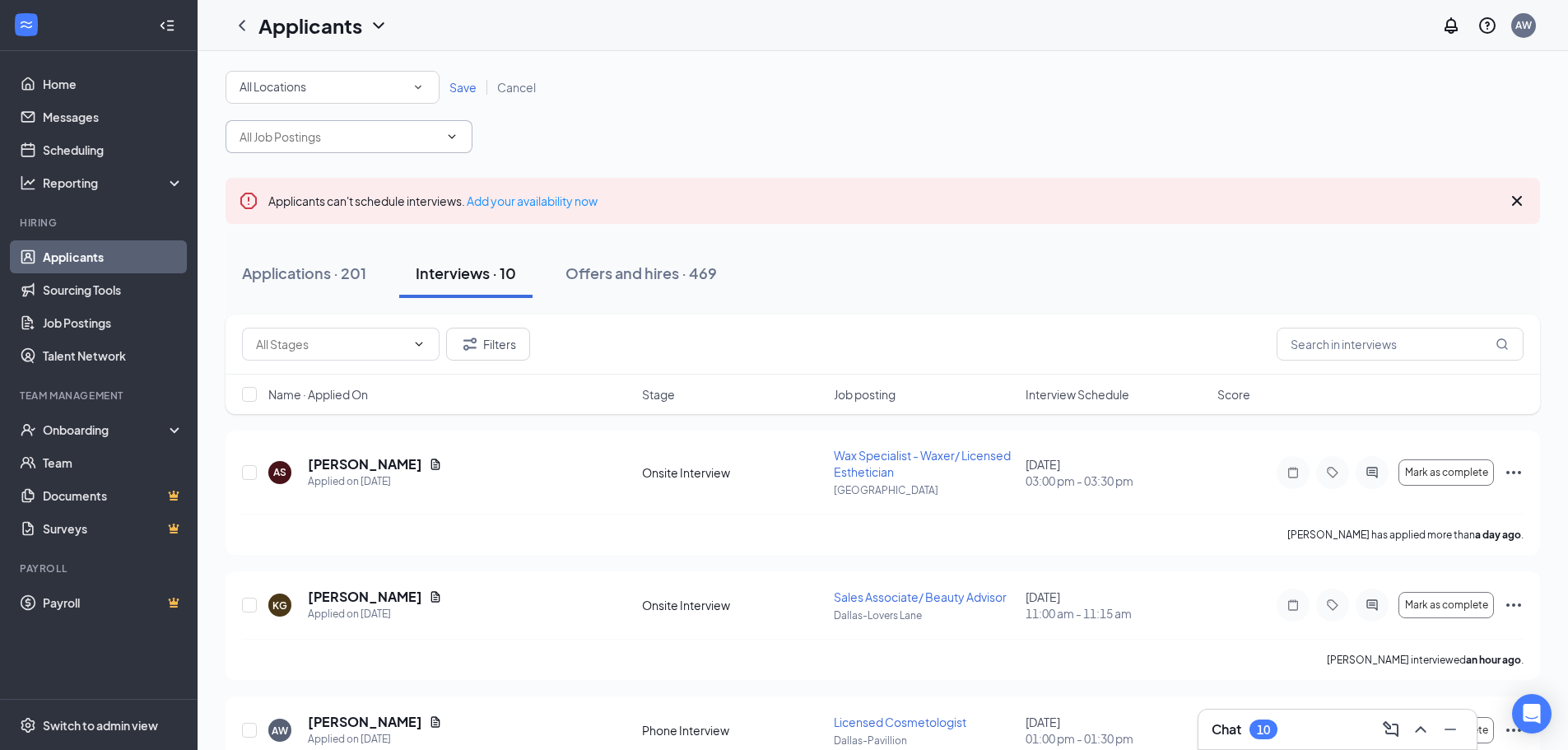
click at [344, 121] on span at bounding box center [349, 137] width 247 height 33
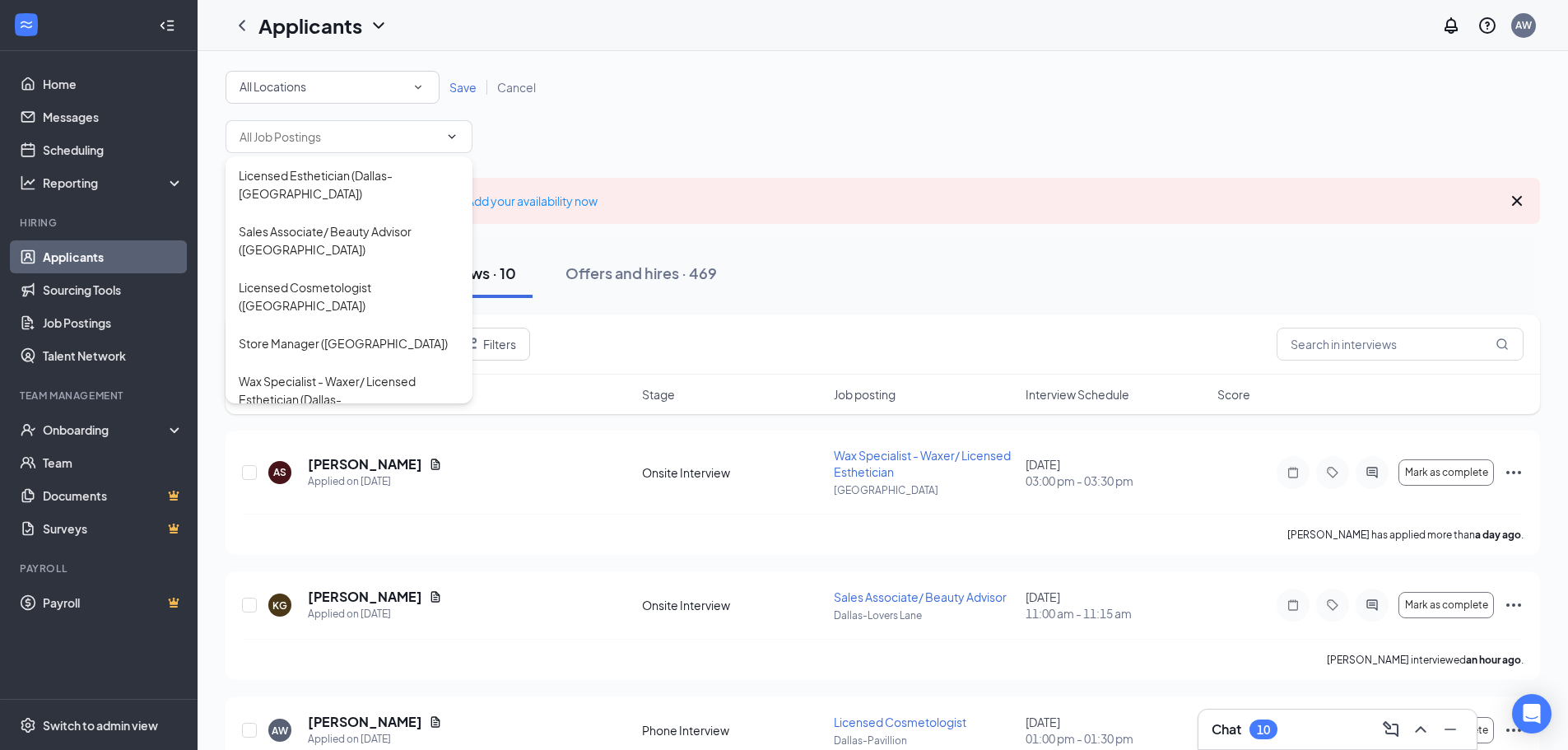
click at [340, 90] on div "All Locations" at bounding box center [332, 87] width 186 height 20
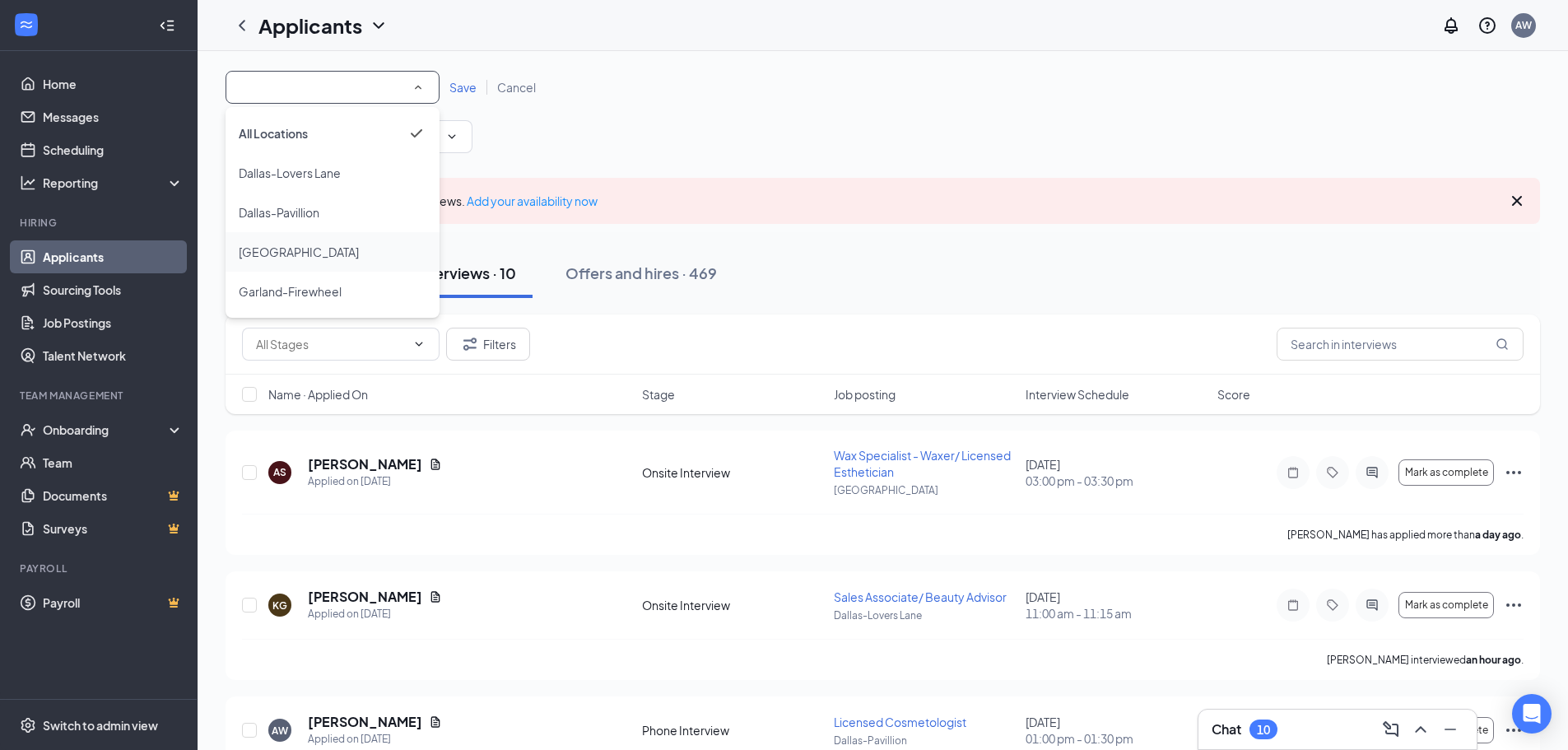
click at [350, 263] on li "[GEOGRAPHIC_DATA]" at bounding box center [332, 253] width 214 height 40
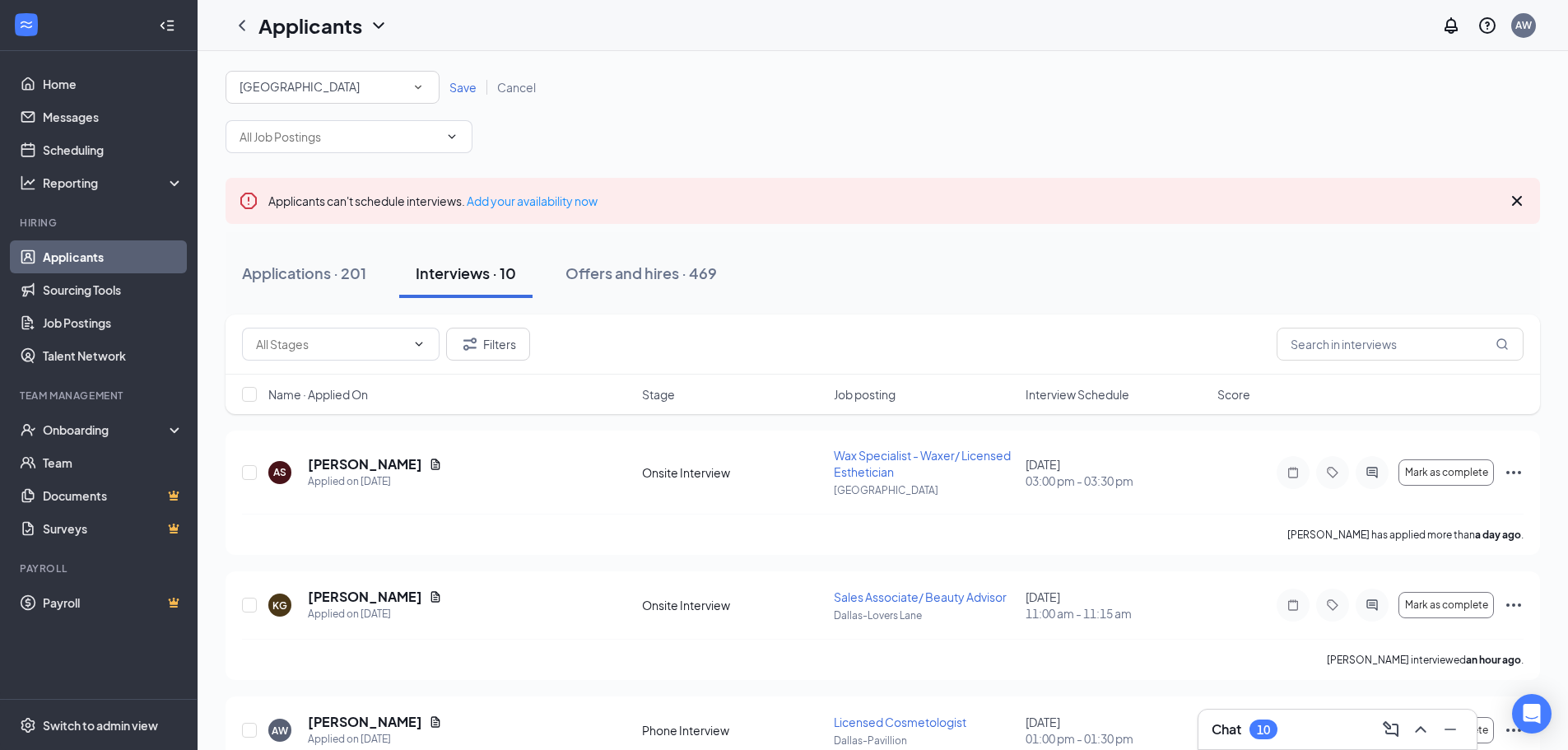
click at [461, 93] on span "Save" at bounding box center [462, 87] width 28 height 15
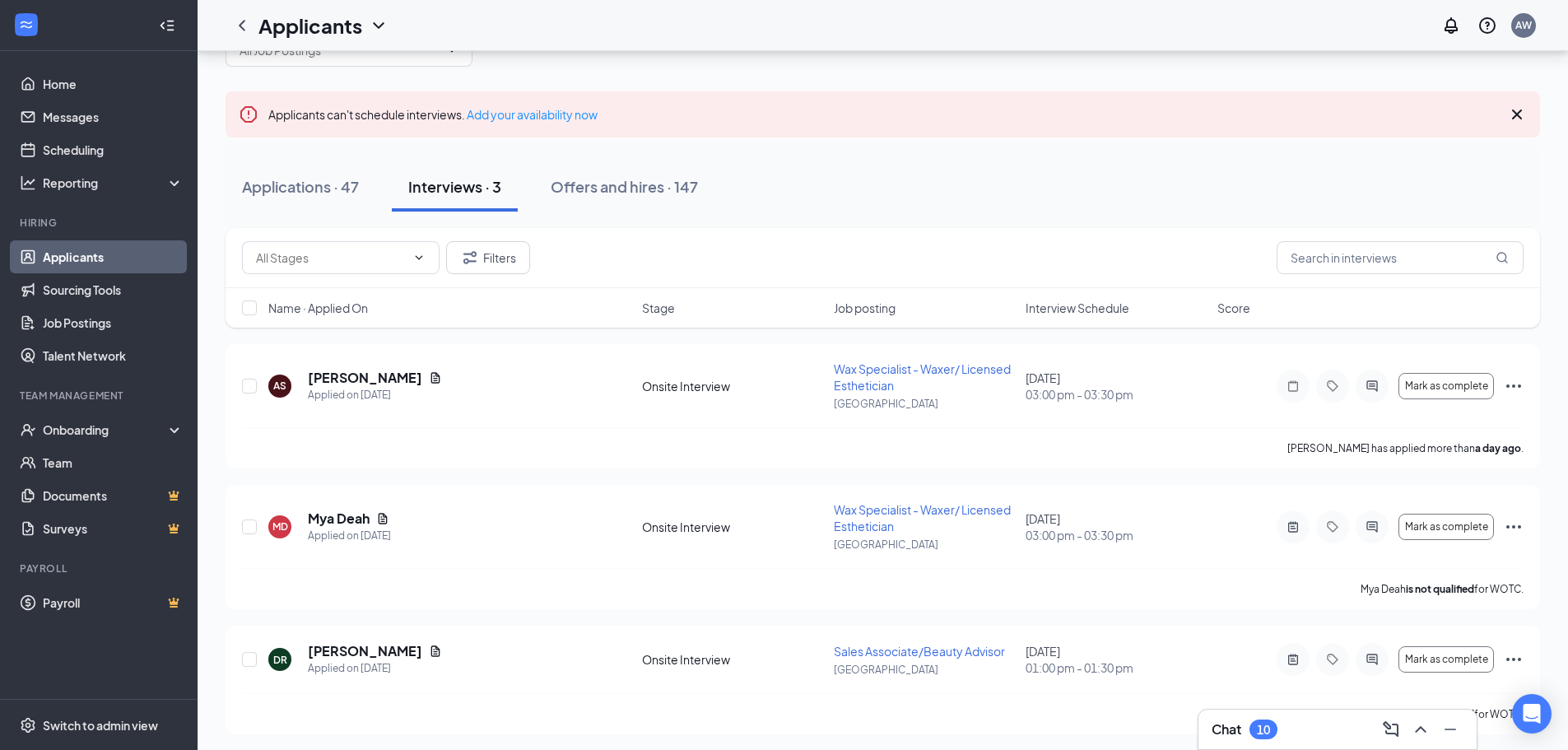
scroll to position [74, 0]
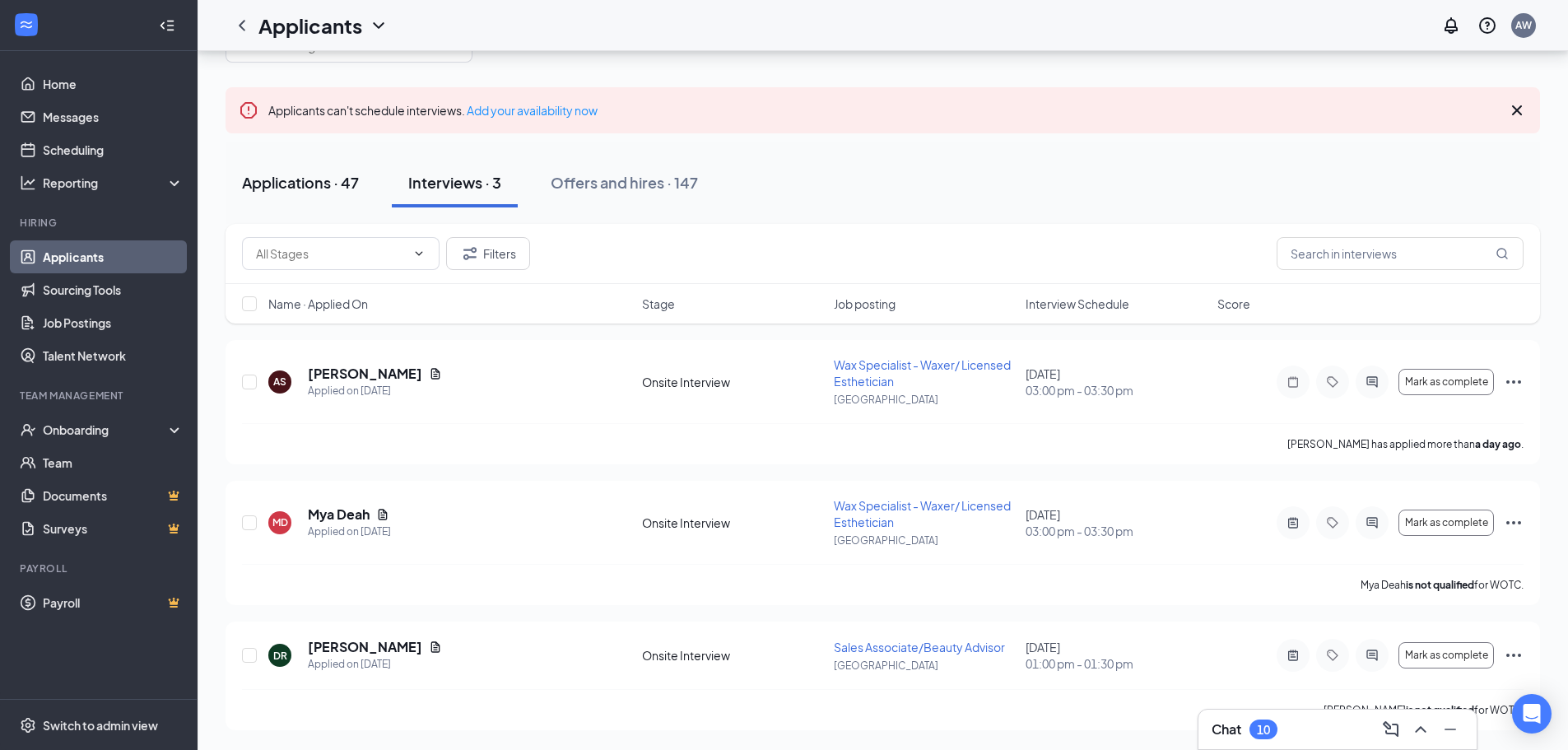
click at [350, 194] on button "Applications · 47" at bounding box center [301, 182] width 150 height 49
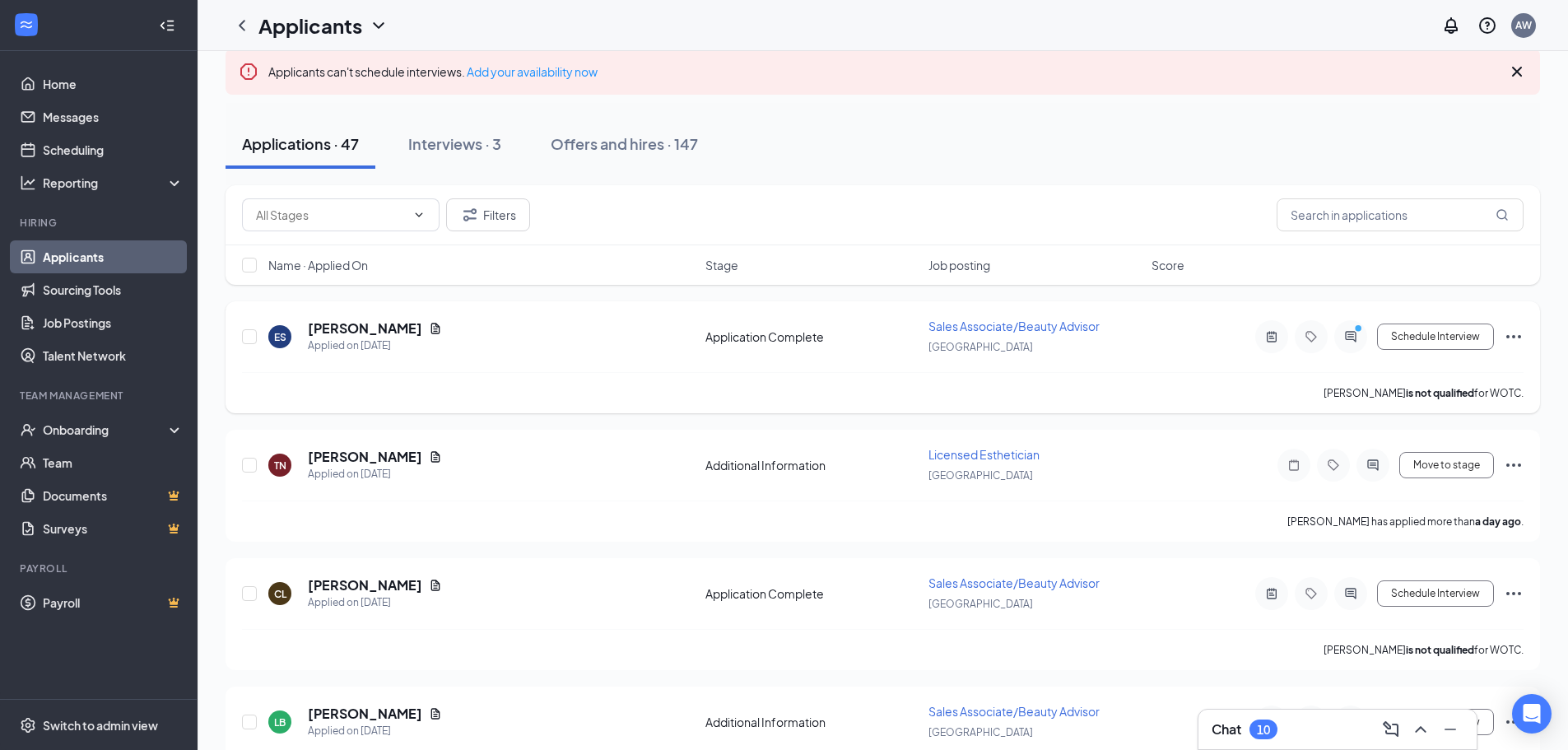
scroll to position [247, 0]
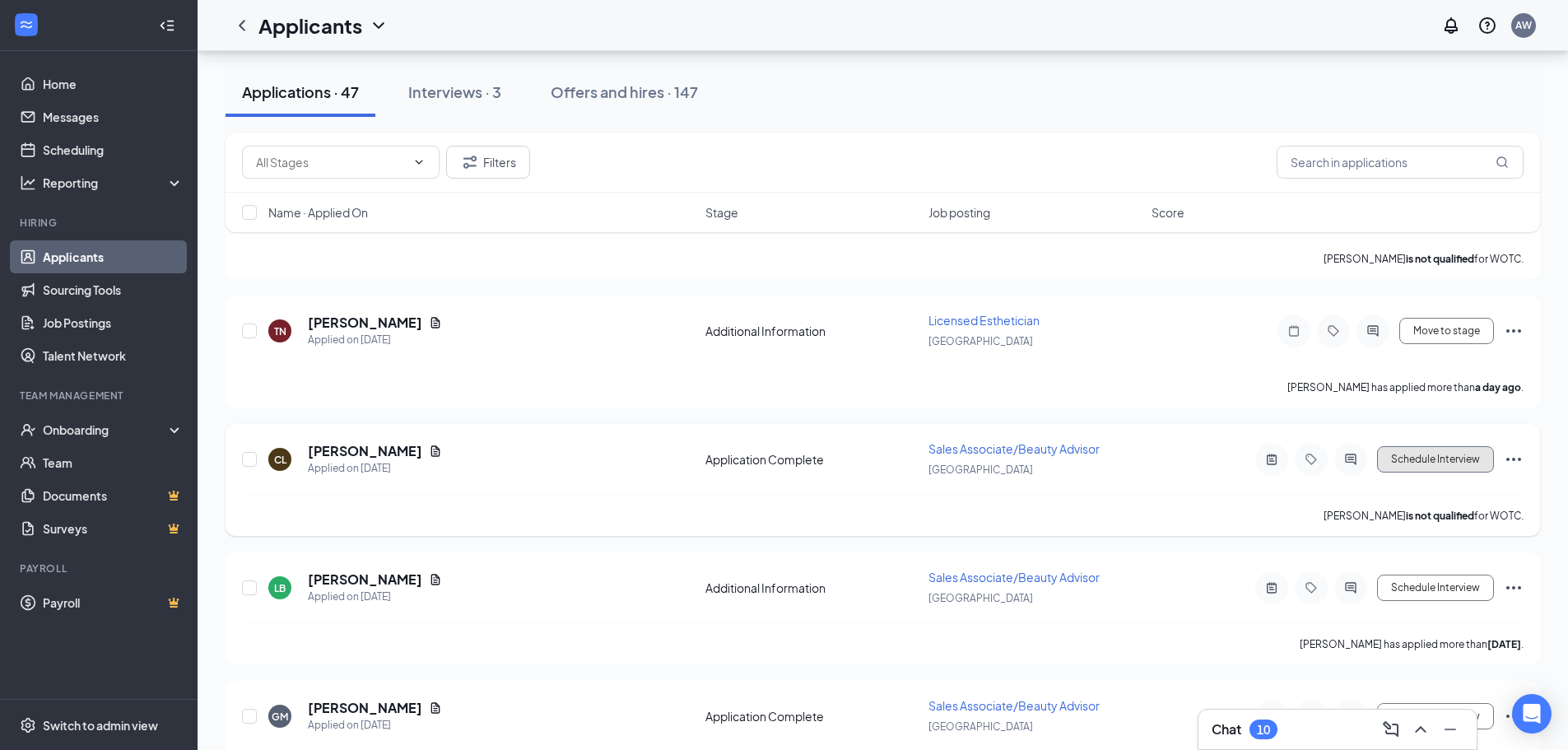
click at [1470, 453] on button "Schedule Interview" at bounding box center [1435, 459] width 117 height 27
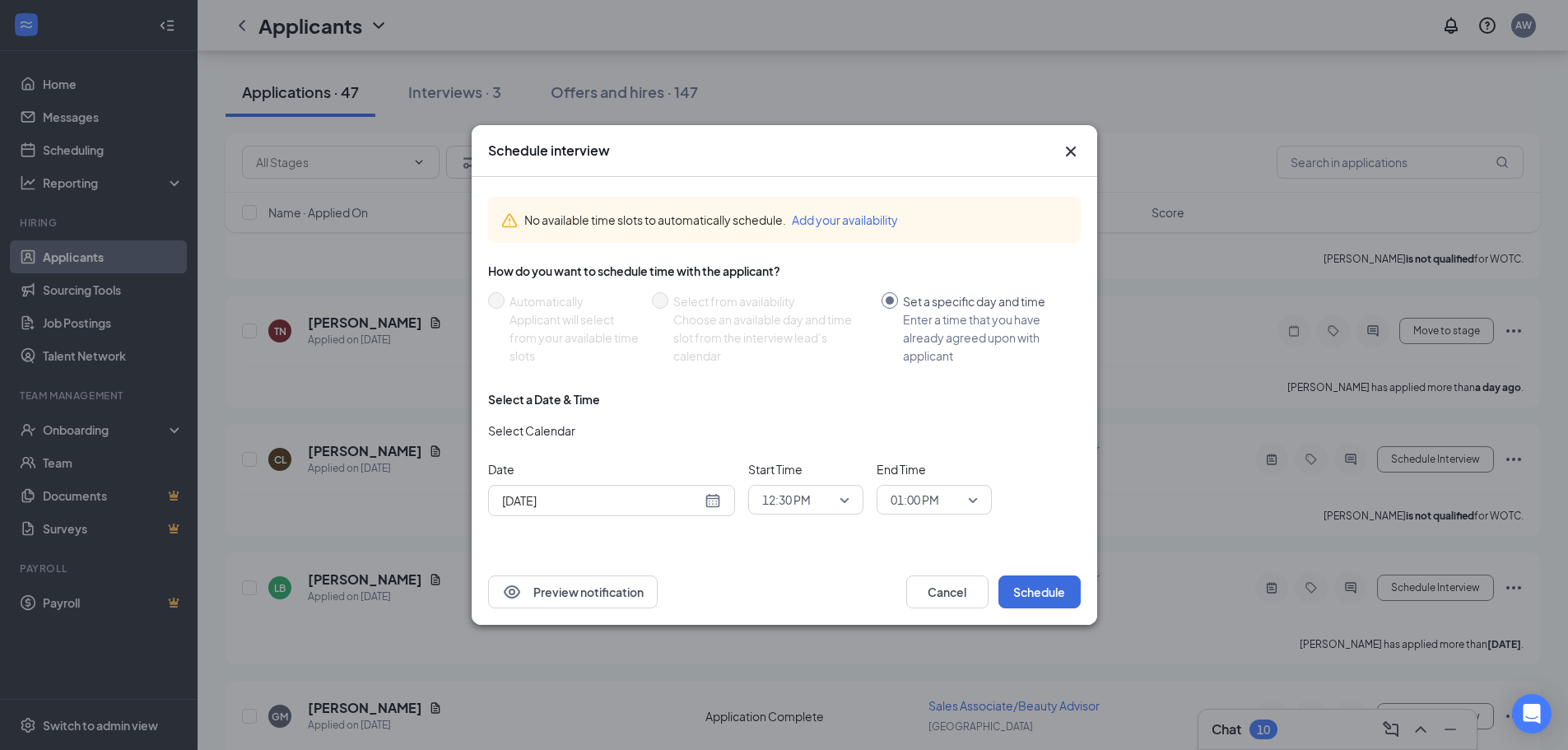
click at [616, 509] on input "[DATE]" at bounding box center [602, 500] width 199 height 18
type input "[DATE]"
click at [599, 434] on div "27" at bounding box center [601, 437] width 20 height 20
click at [856, 500] on div "12:30 PM" at bounding box center [805, 499] width 115 height 29
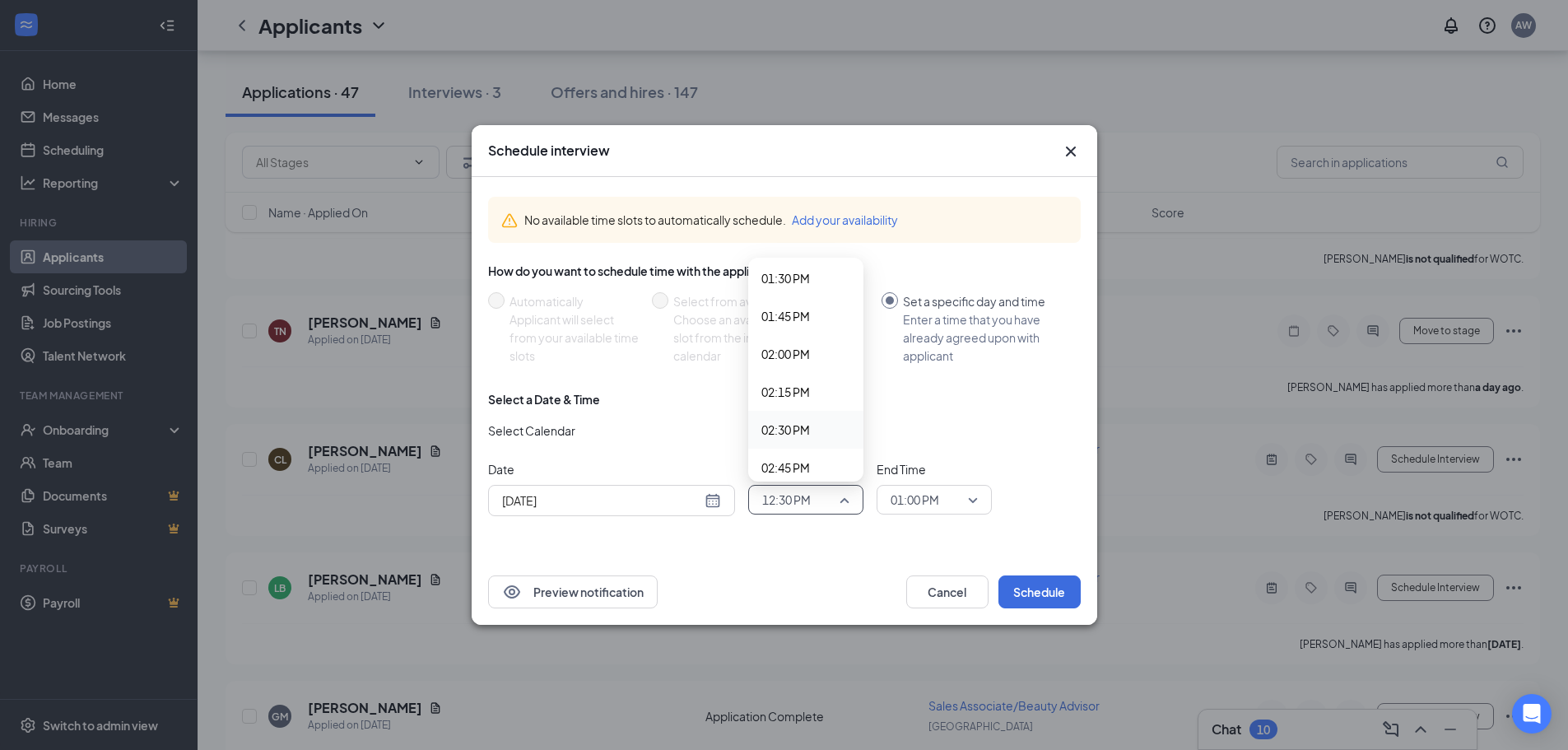
click at [793, 435] on span "02:30 PM" at bounding box center [785, 429] width 48 height 18
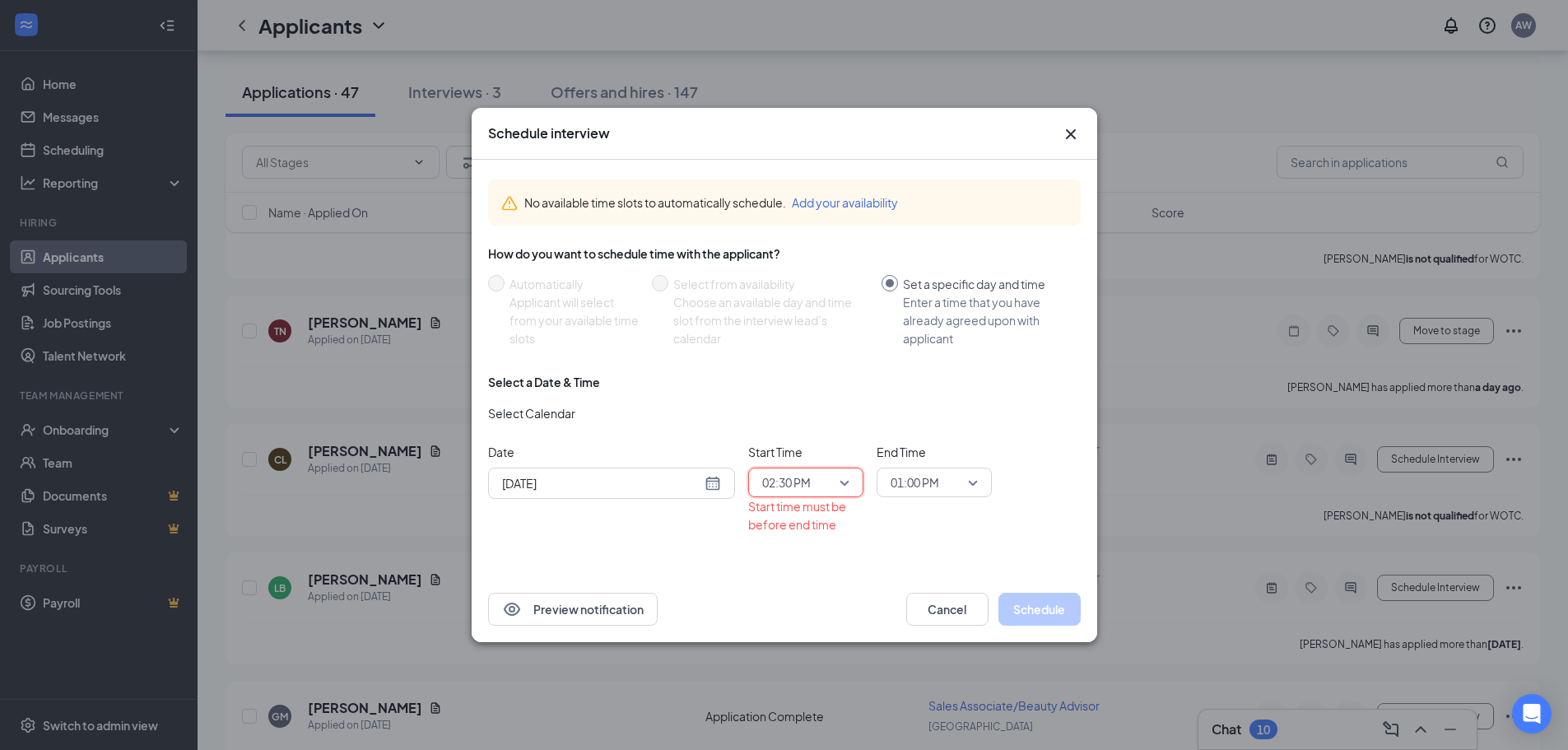
click at [954, 479] on span "01:00 PM" at bounding box center [926, 482] width 72 height 25
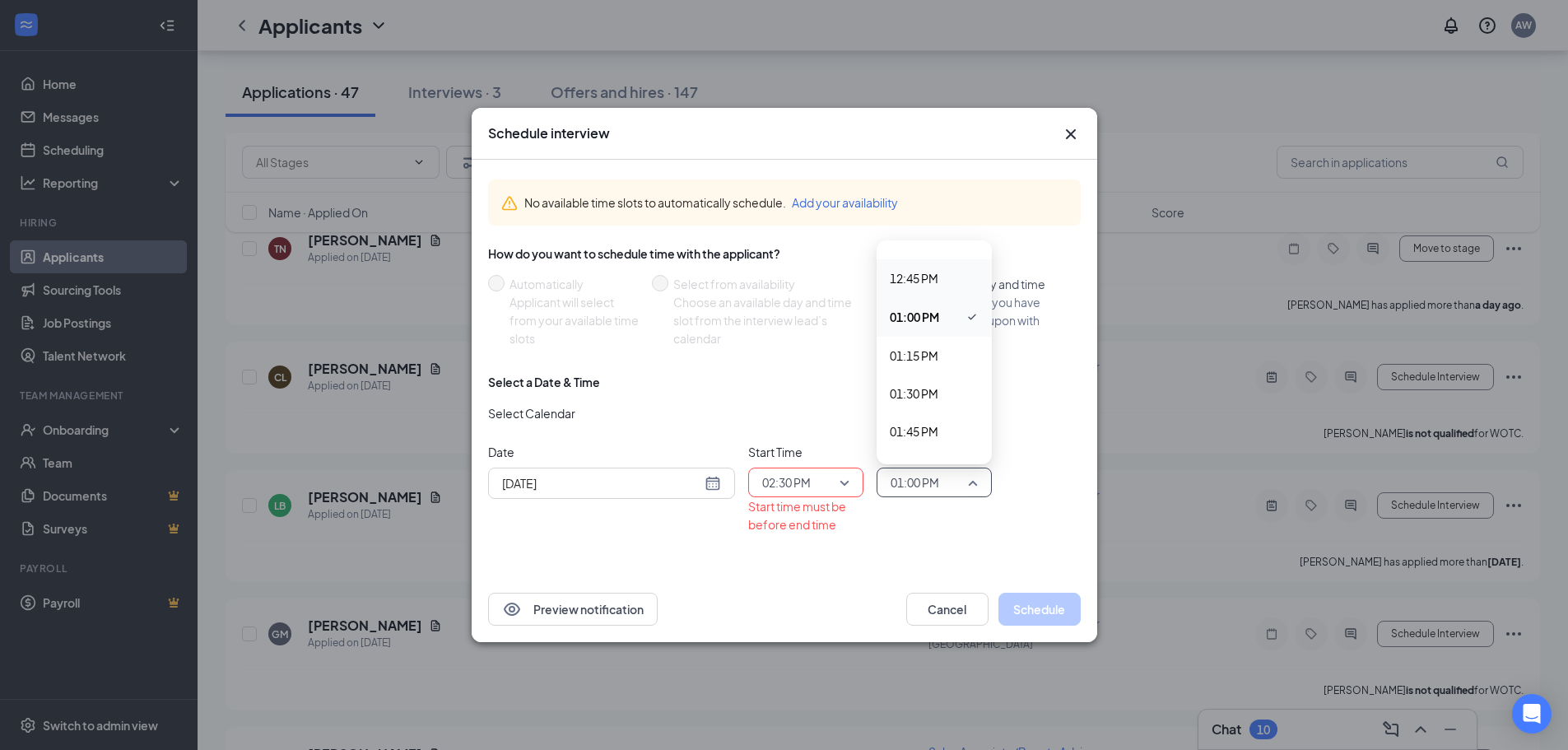
scroll to position [2045, 0]
click at [916, 420] on span "02:30 PM" at bounding box center [913, 419] width 48 height 18
click at [958, 483] on span "02:30 PM" at bounding box center [926, 482] width 72 height 25
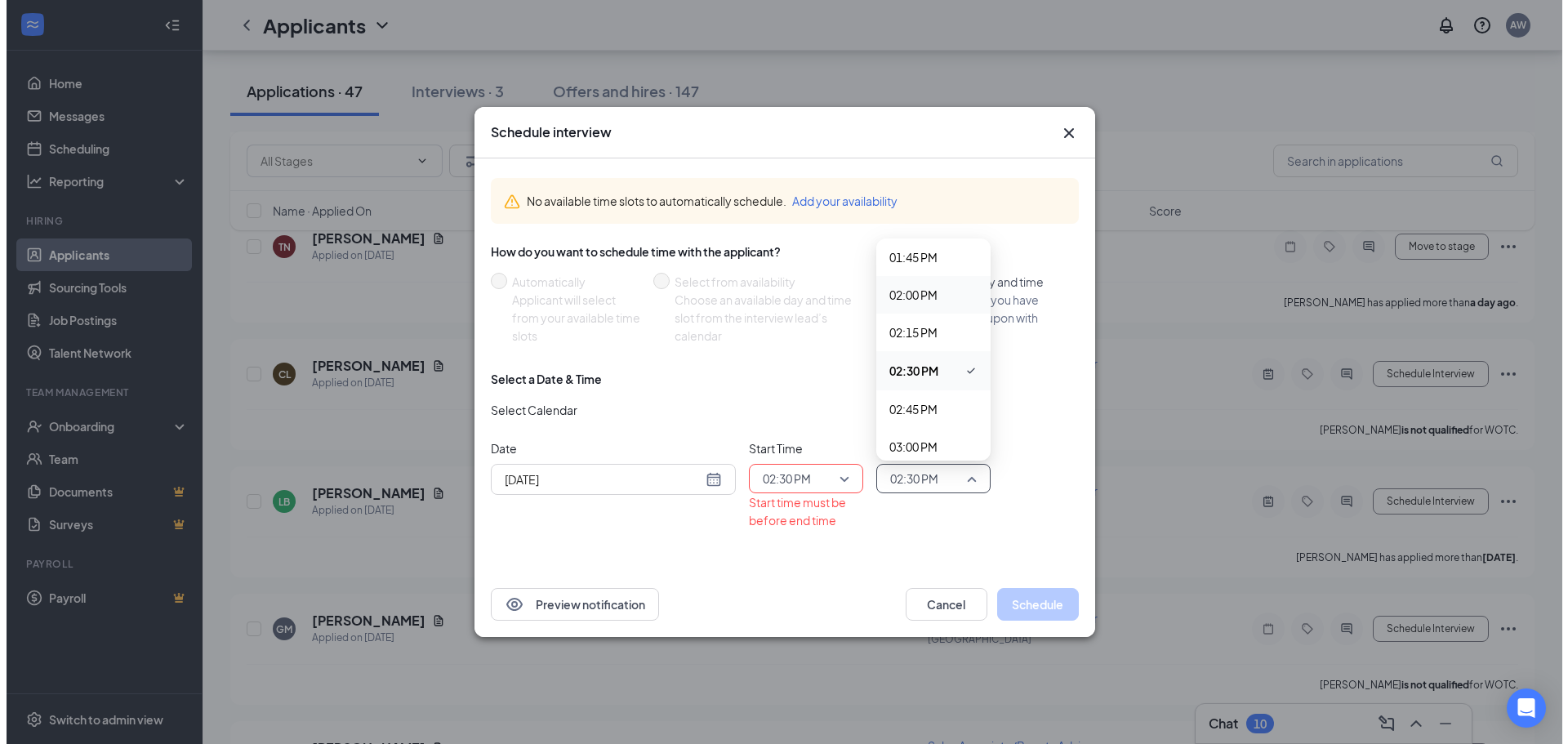
scroll to position [2111, 0]
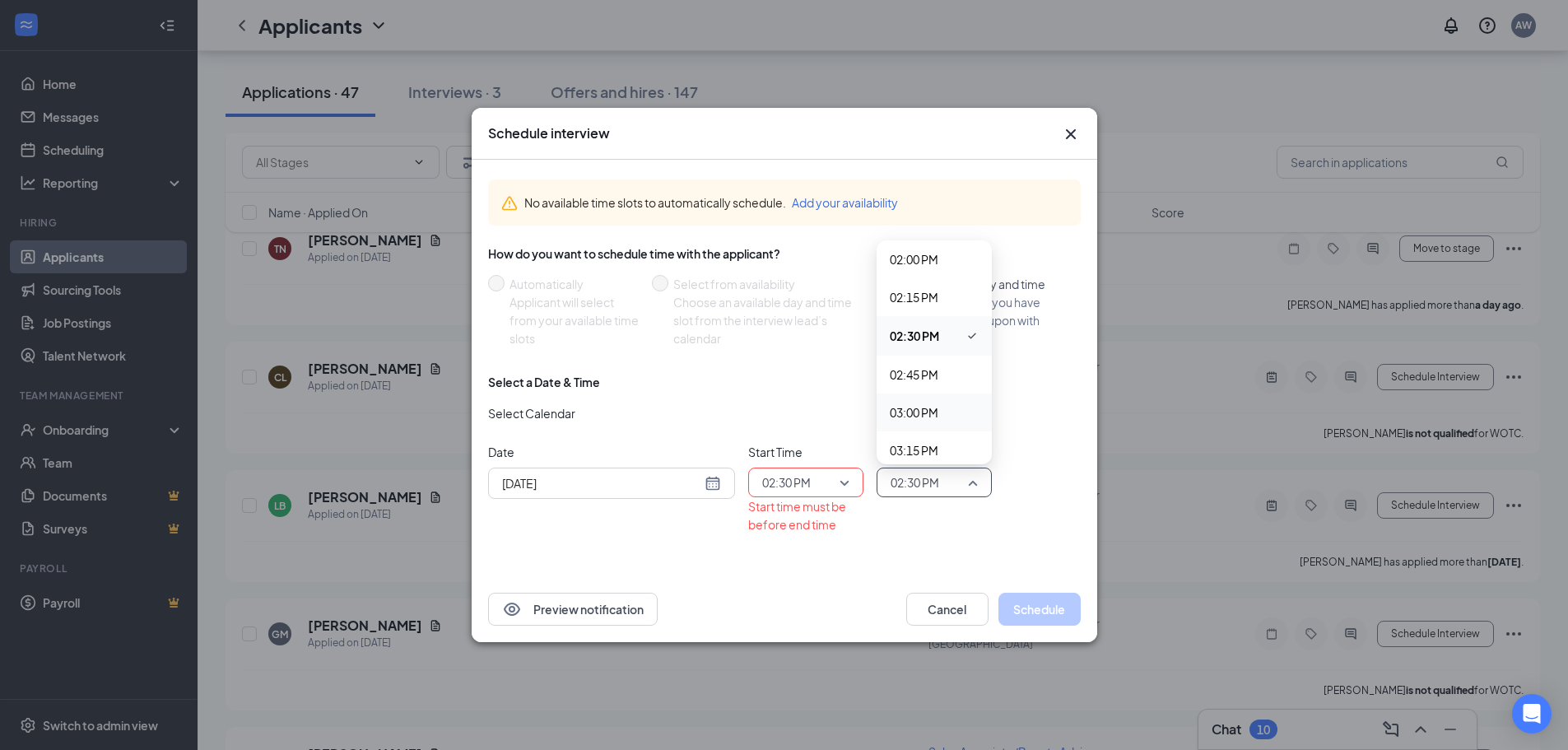
click at [926, 403] on span "03:00 PM" at bounding box center [913, 412] width 48 height 18
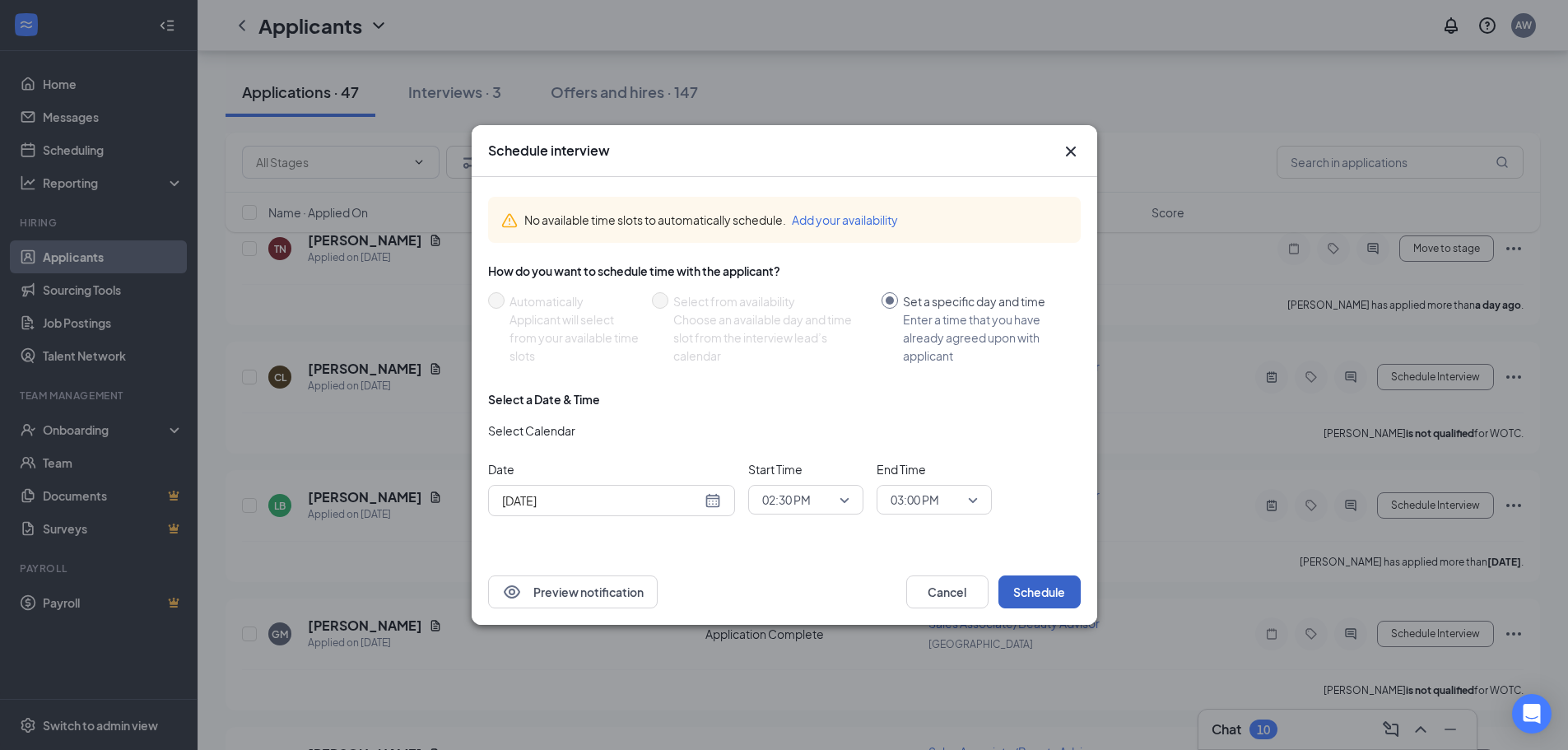
drag, startPoint x: 1021, startPoint y: 596, endPoint x: 1012, endPoint y: 565, distance: 32.3
click at [1021, 595] on button "Schedule" at bounding box center [1039, 591] width 83 height 33
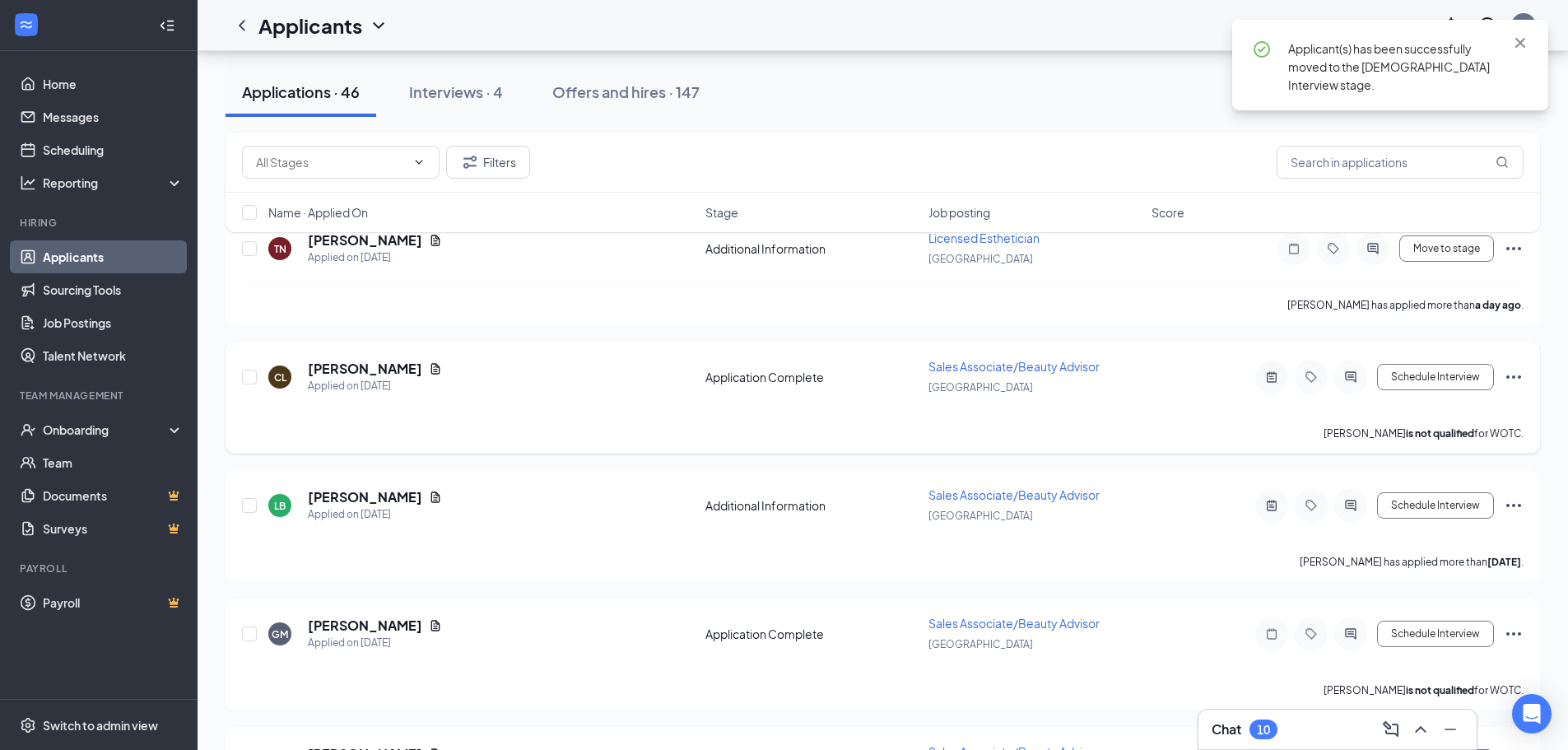
click at [429, 372] on icon "Document" at bounding box center [436, 369] width 13 height 13
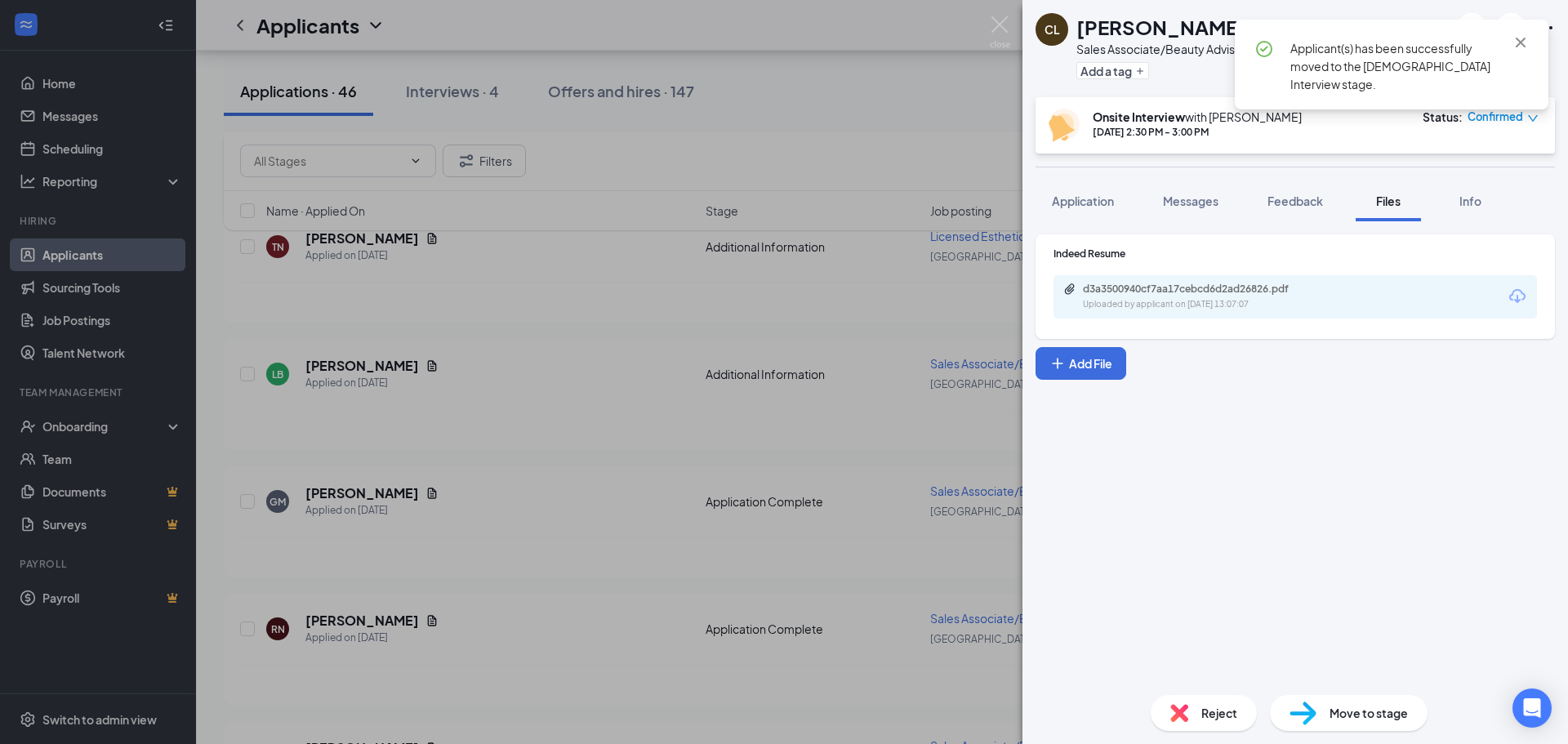
click at [1207, 320] on div "Indeed Resume d3a3500940cf7aa17cebcd6d2ad26826.pdf Uploaded by applicant on [DA…" at bounding box center [1295, 286] width 519 height 105
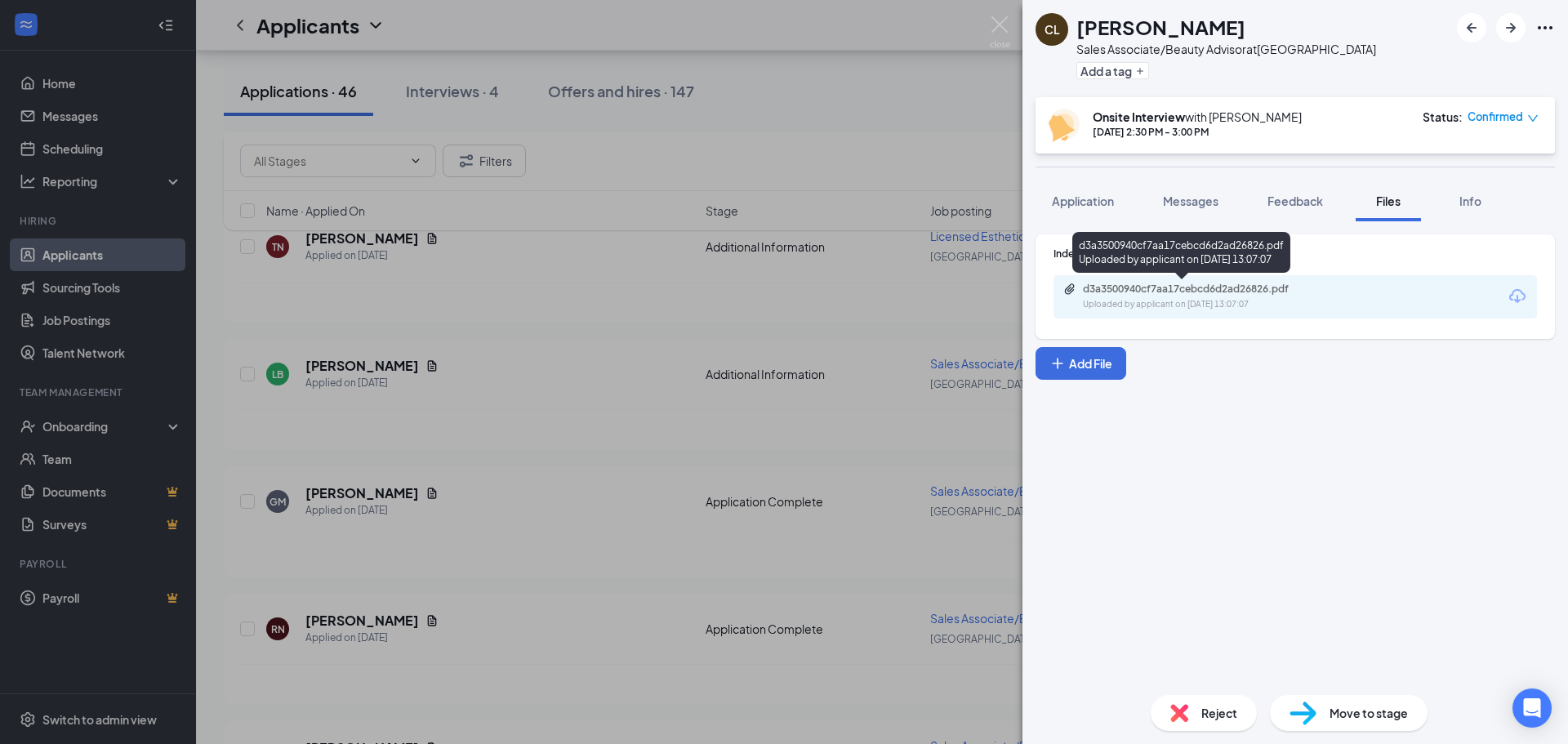
click at [1211, 296] on div "d3a3500940cf7aa17cebcd6d2ad26826.pdf Uploaded by applicant on [DATE] 13:07:07" at bounding box center [1195, 297] width 265 height 28
